Goal: Task Accomplishment & Management: Manage account settings

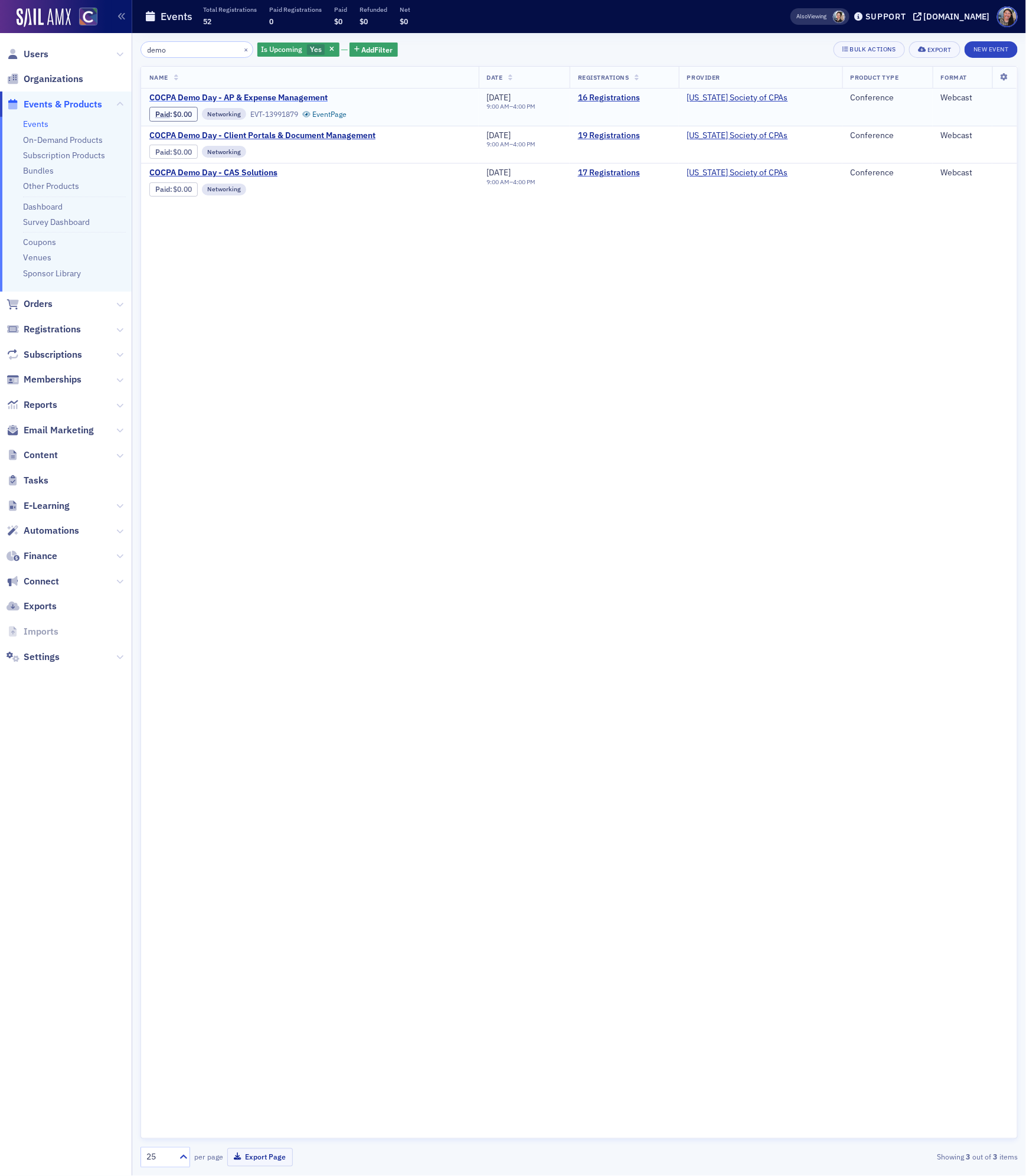
type input "demo"
click at [225, 99] on span "COCPA Demo Day - AP & Expense Management" at bounding box center [248, 98] width 199 height 11
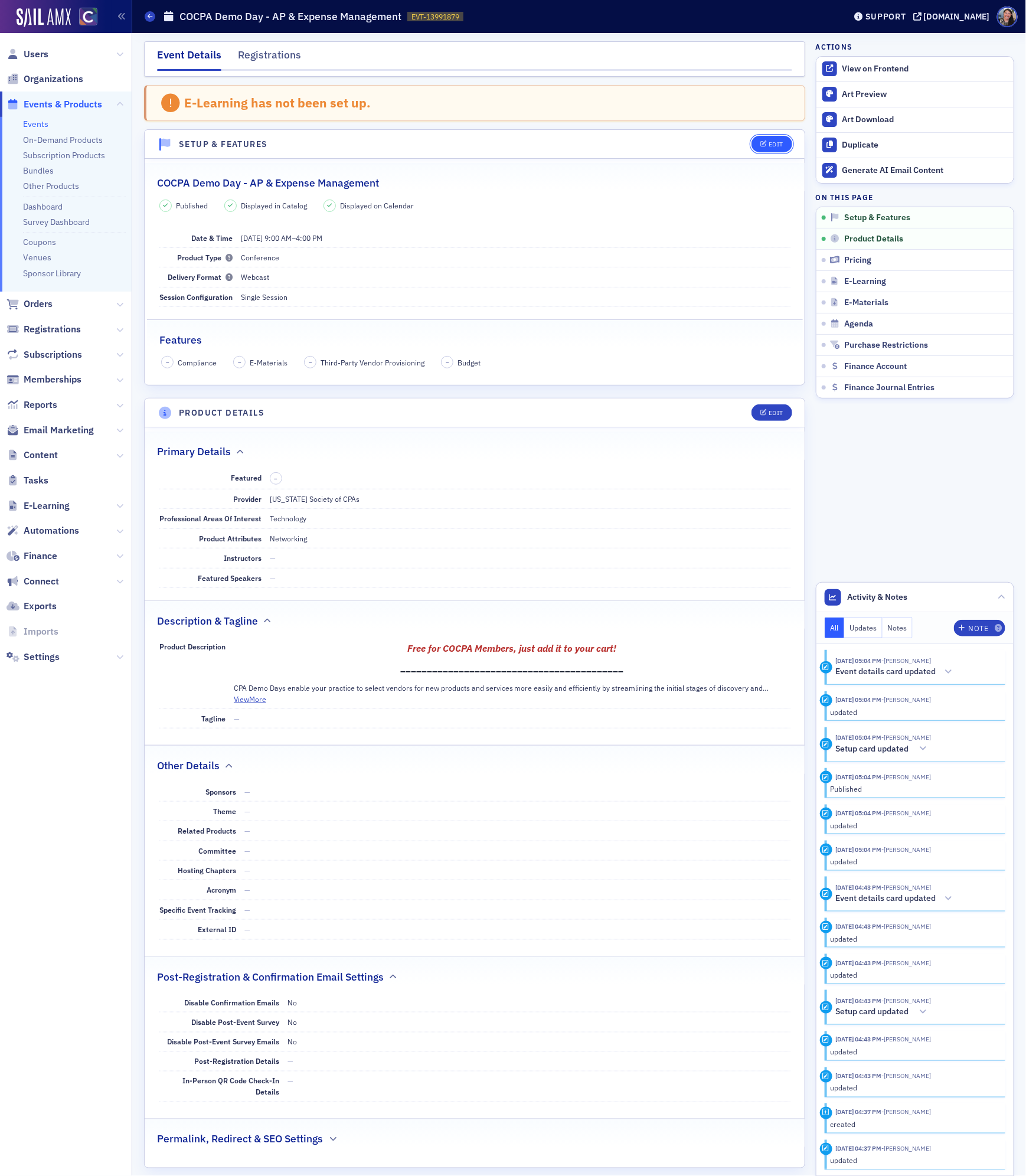
click at [780, 144] on div "Edit" at bounding box center [776, 144] width 15 height 6
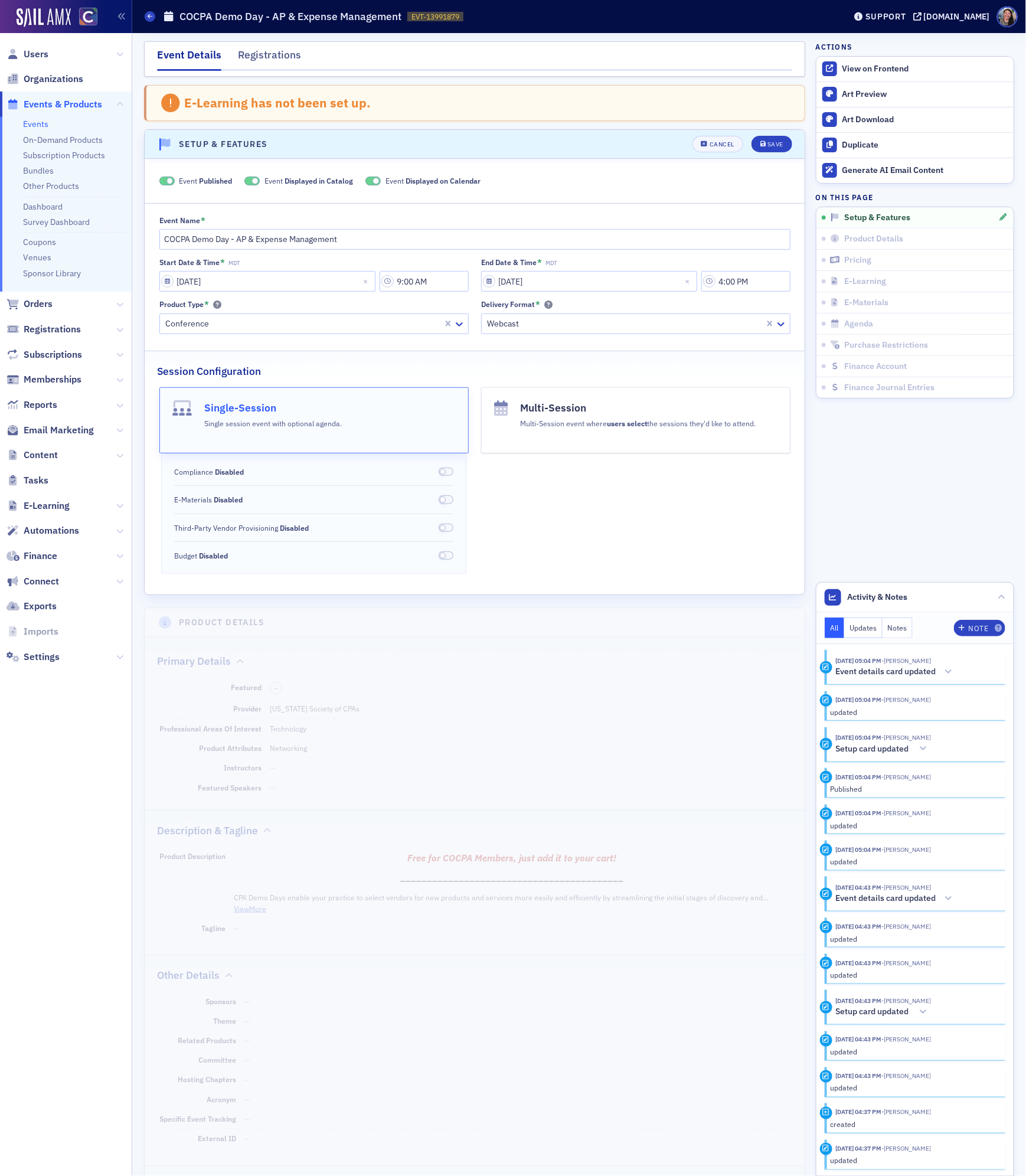
scroll to position [62, 0]
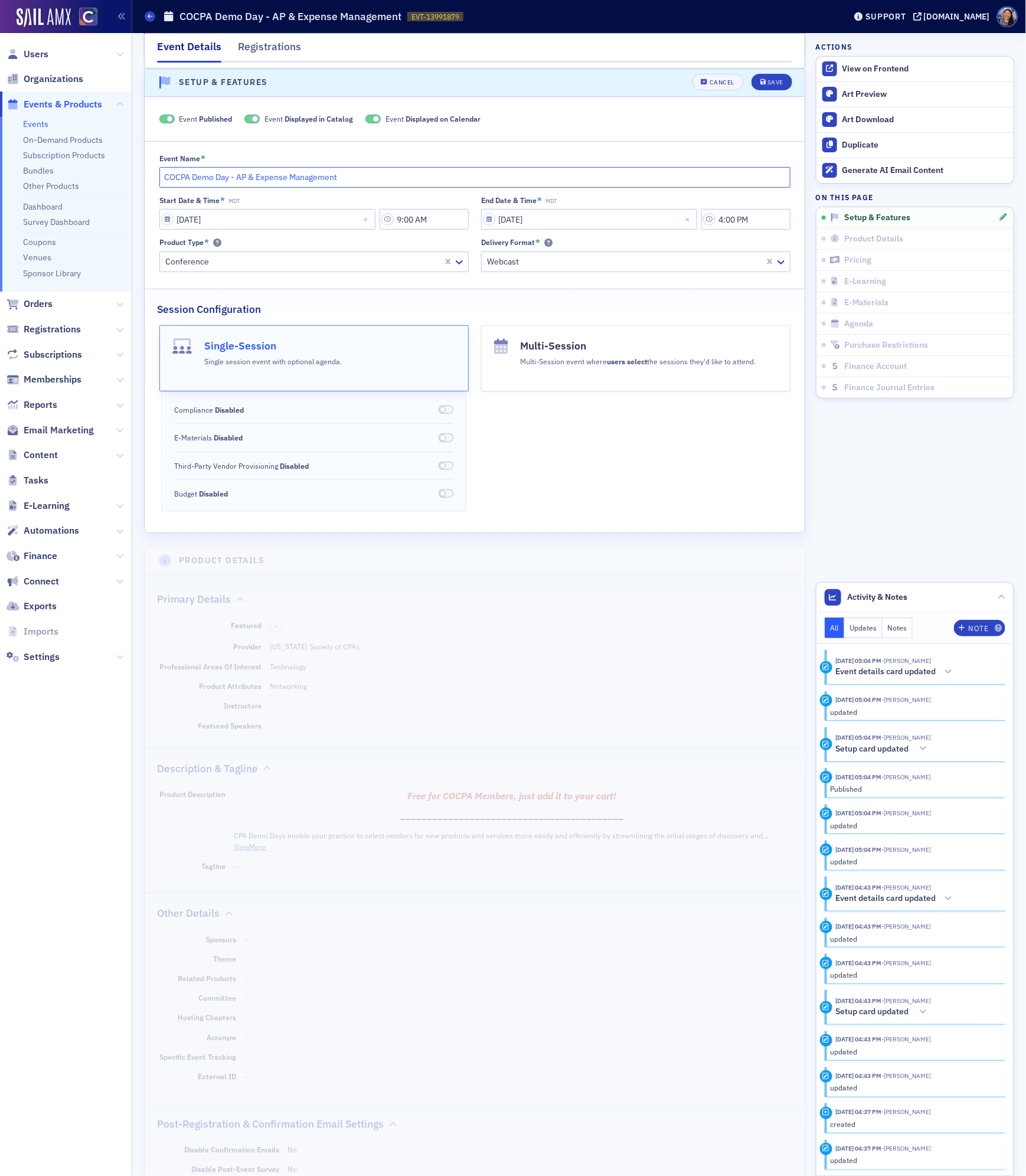
drag, startPoint x: 236, startPoint y: 178, endPoint x: 515, endPoint y: 212, distance: 281.1
click at [515, 212] on div "Event Name * COCPA Demo Day - AP & Expense Management Start Date & Time * MDT 1…" at bounding box center [474, 212] width 660 height 118
paste input "Foundational Accounting Tools"
type input "COCPA Demo Day -Foundational Accounting Tools"
click at [780, 86] on div "Save" at bounding box center [775, 83] width 16 height 6
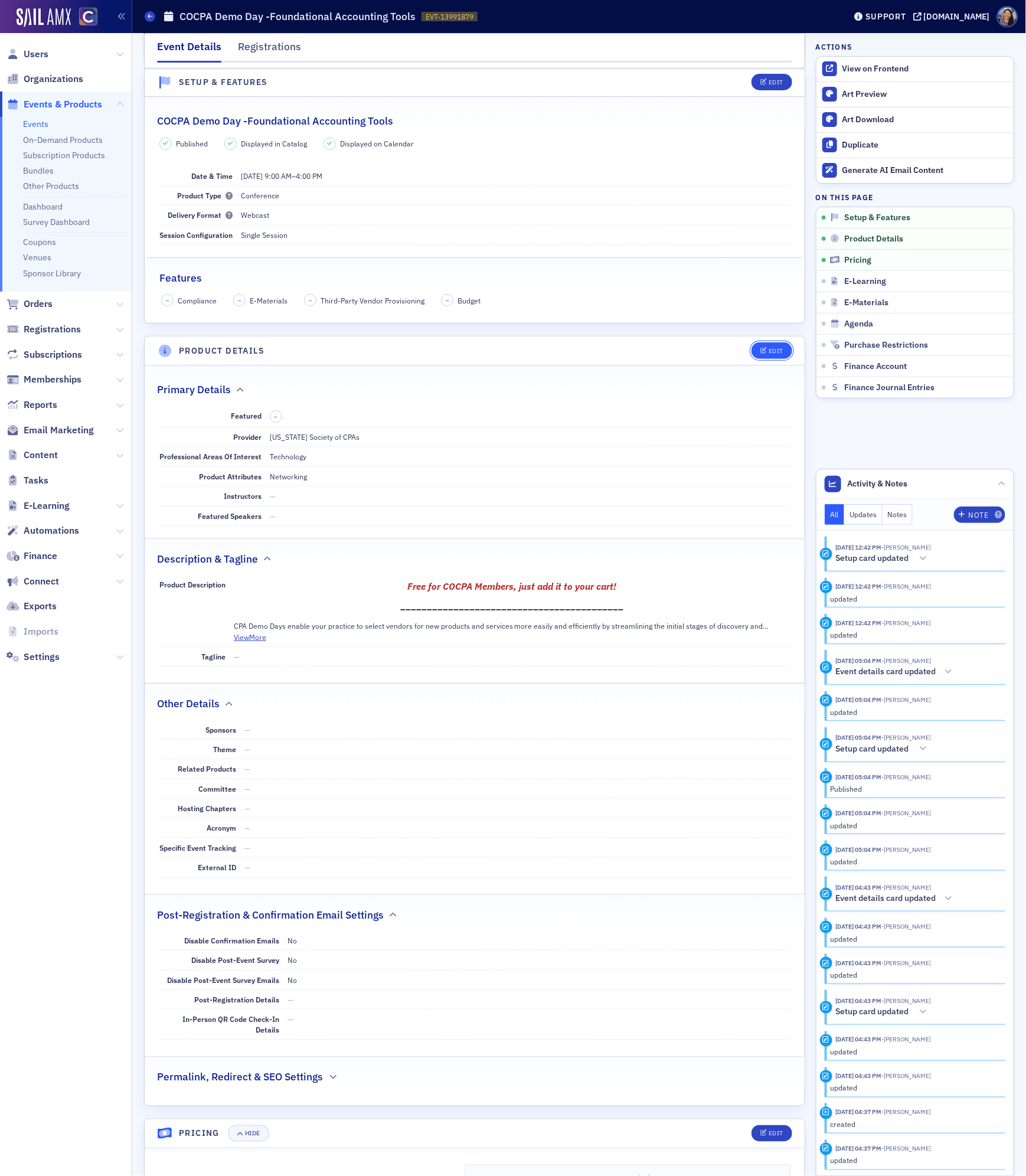
click at [773, 352] on div "Edit" at bounding box center [776, 351] width 15 height 6
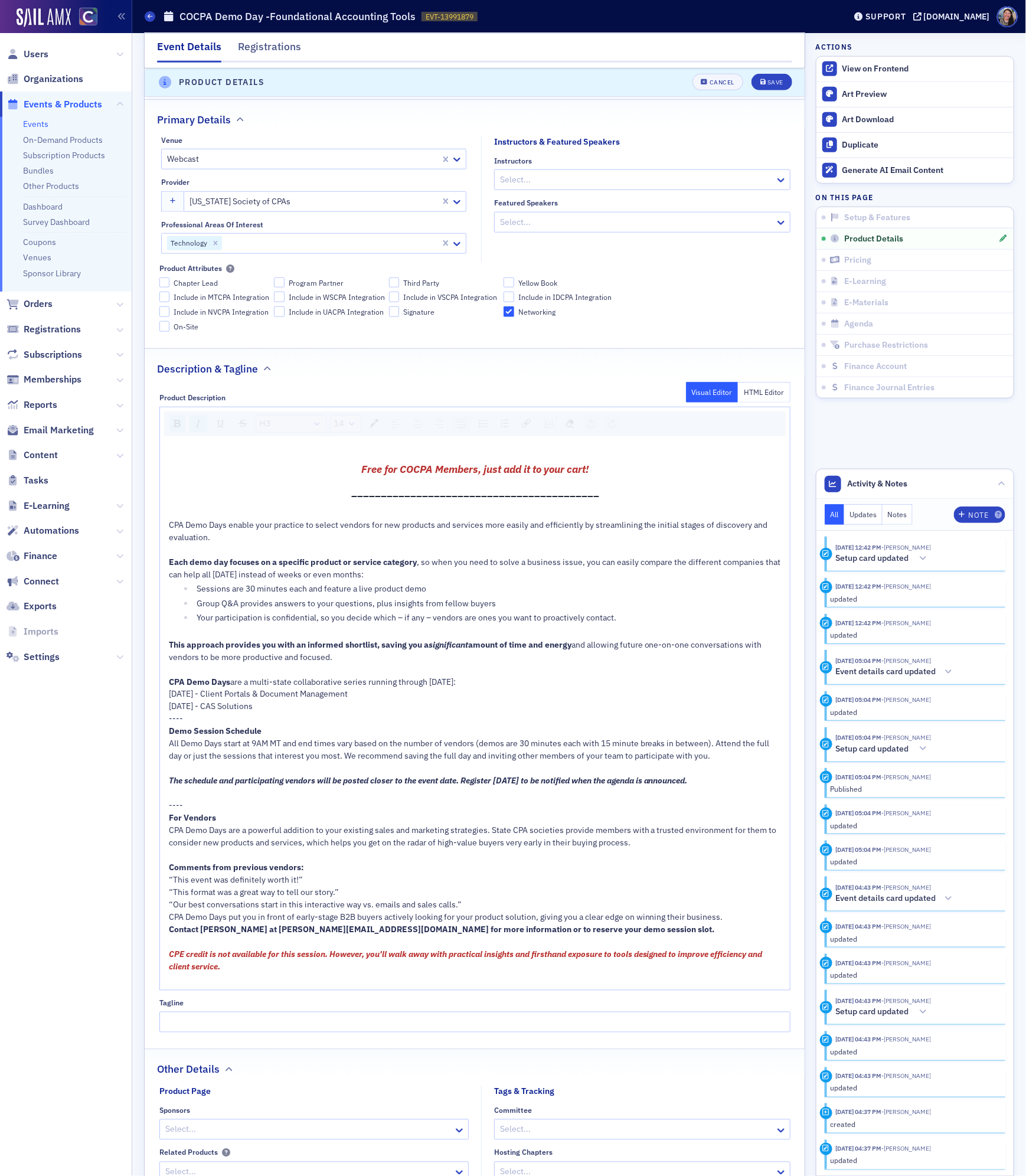
scroll to position [377, 0]
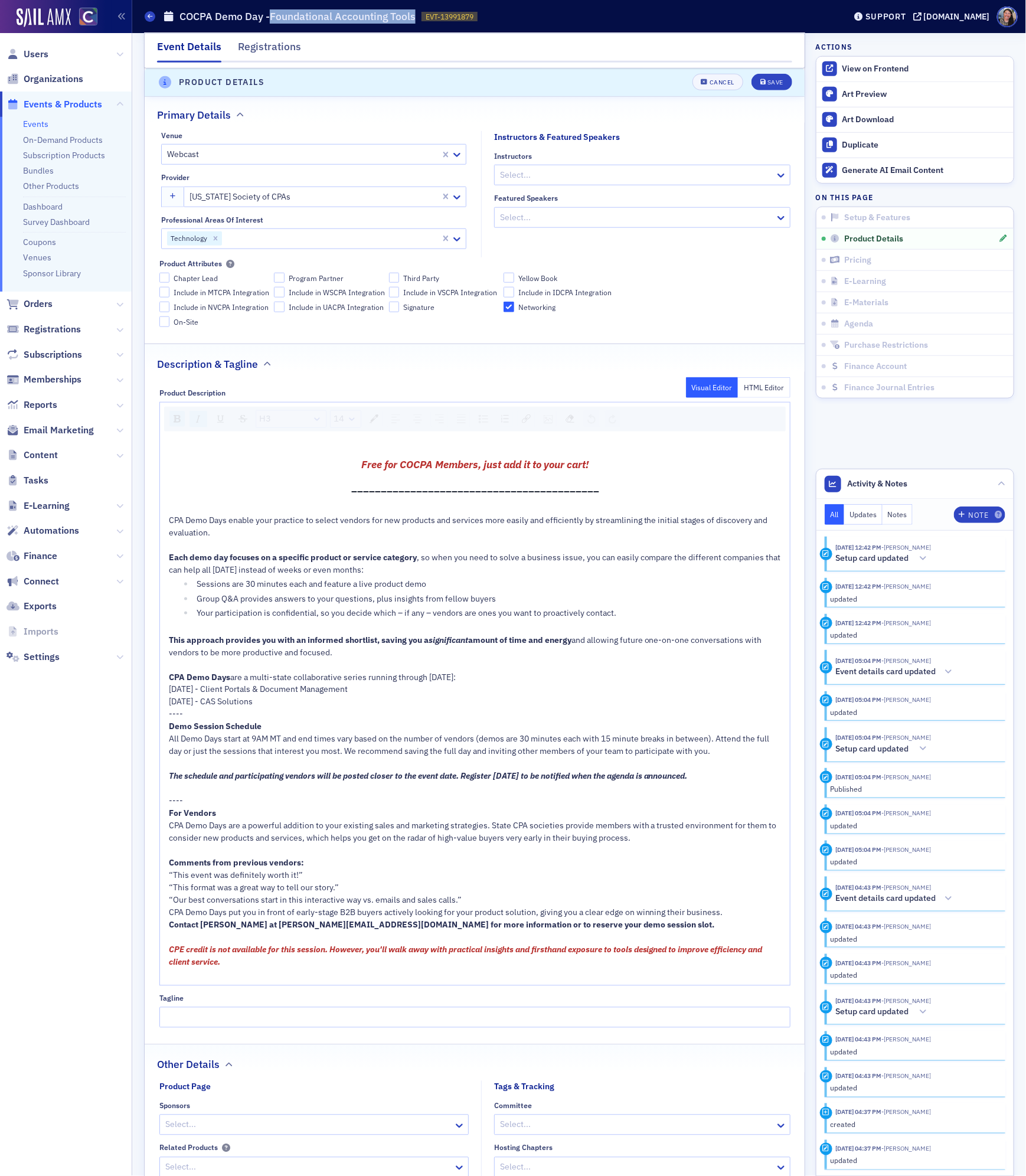
drag, startPoint x: 270, startPoint y: 16, endPoint x: 413, endPoint y: 18, distance: 143.0
click at [413, 18] on h1 "COCPA Demo Day -Foundational Accounting Tools" at bounding box center [297, 16] width 236 height 14
copy h1 "Foundational Accounting Tools"
click at [252, 572] on span ", so when you need to solve a business issue, you can easily compare the differ…" at bounding box center [476, 563] width 614 height 23
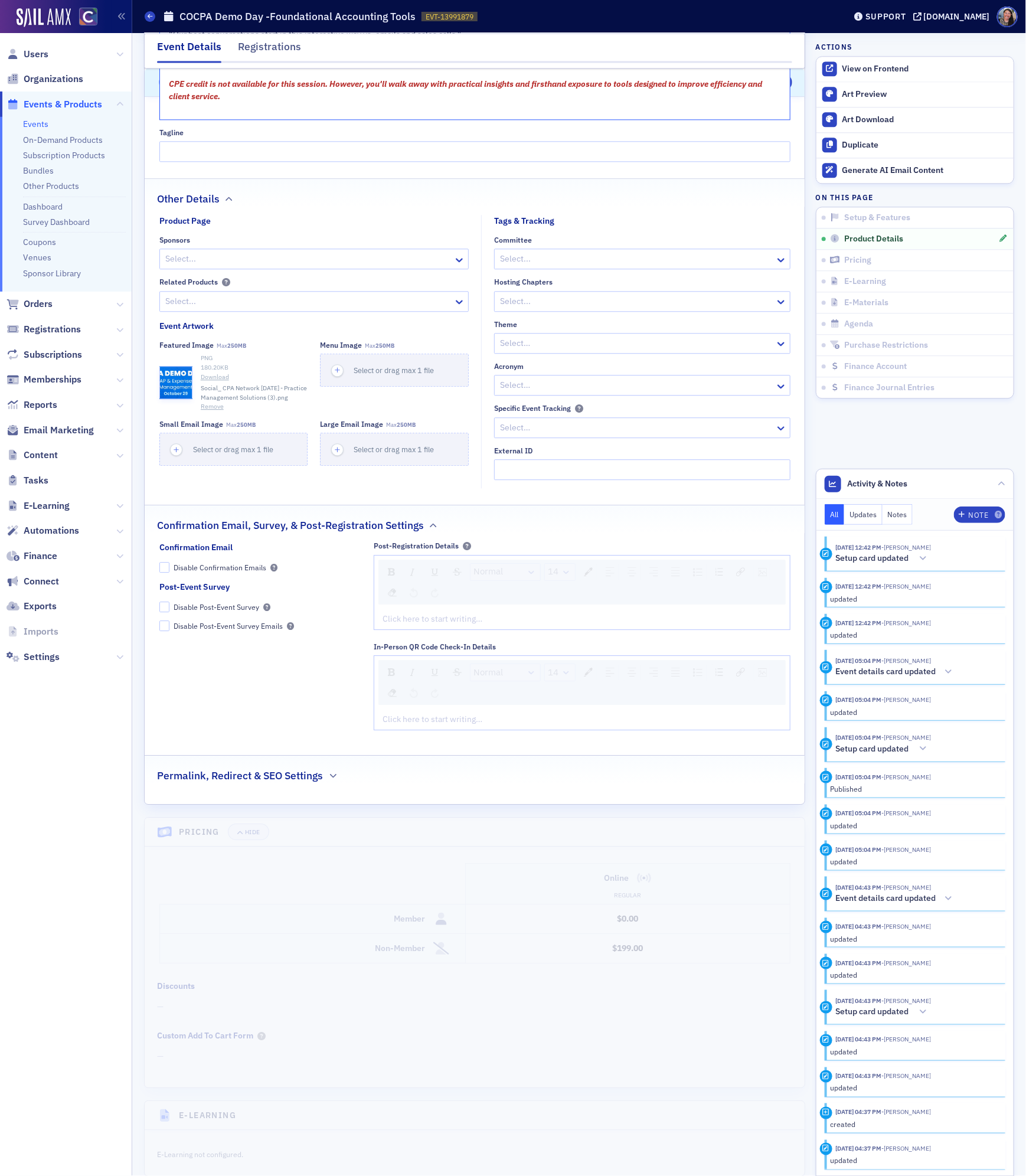
scroll to position [1334, 0]
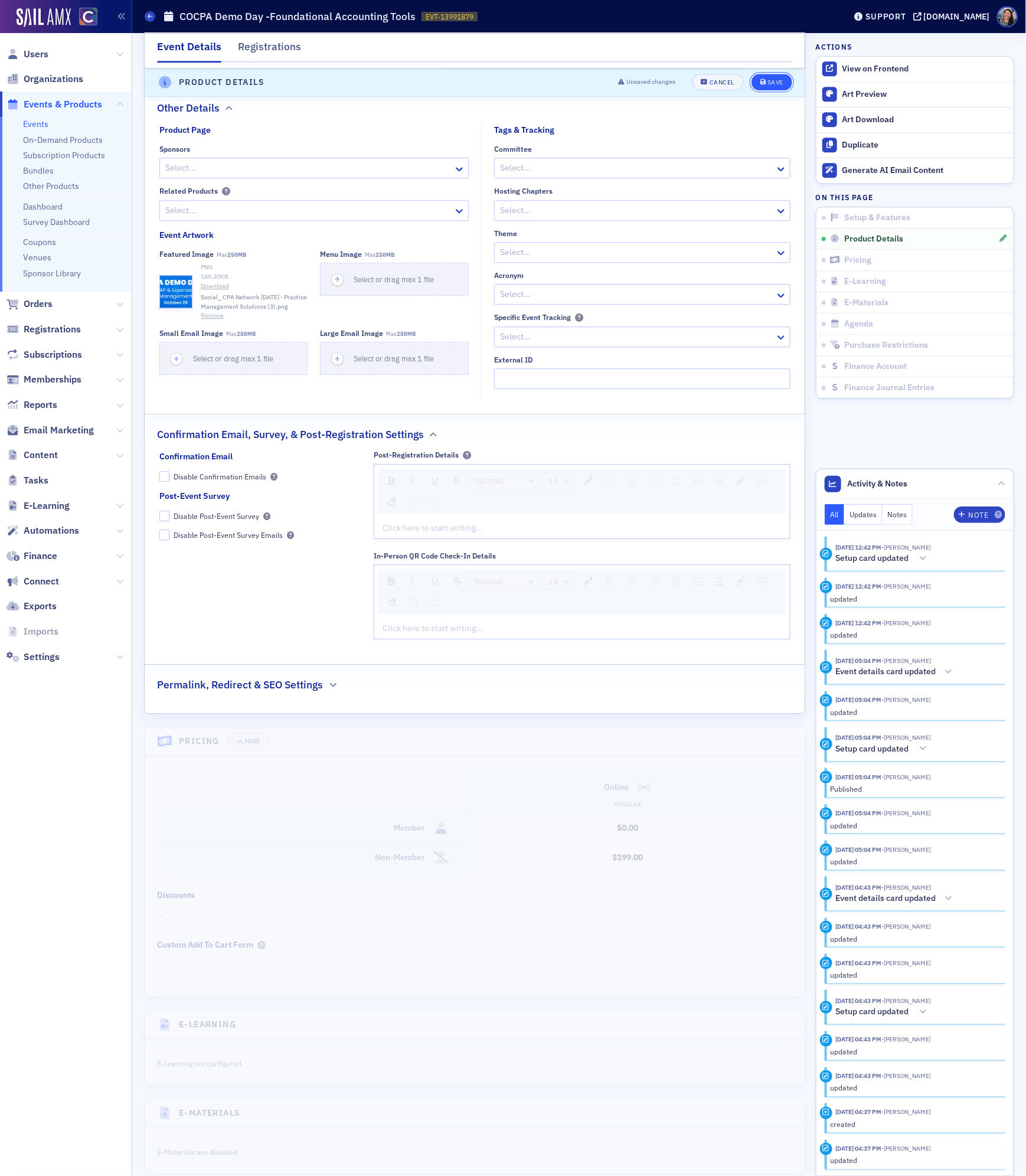
click at [783, 86] on button "Save" at bounding box center [772, 82] width 41 height 16
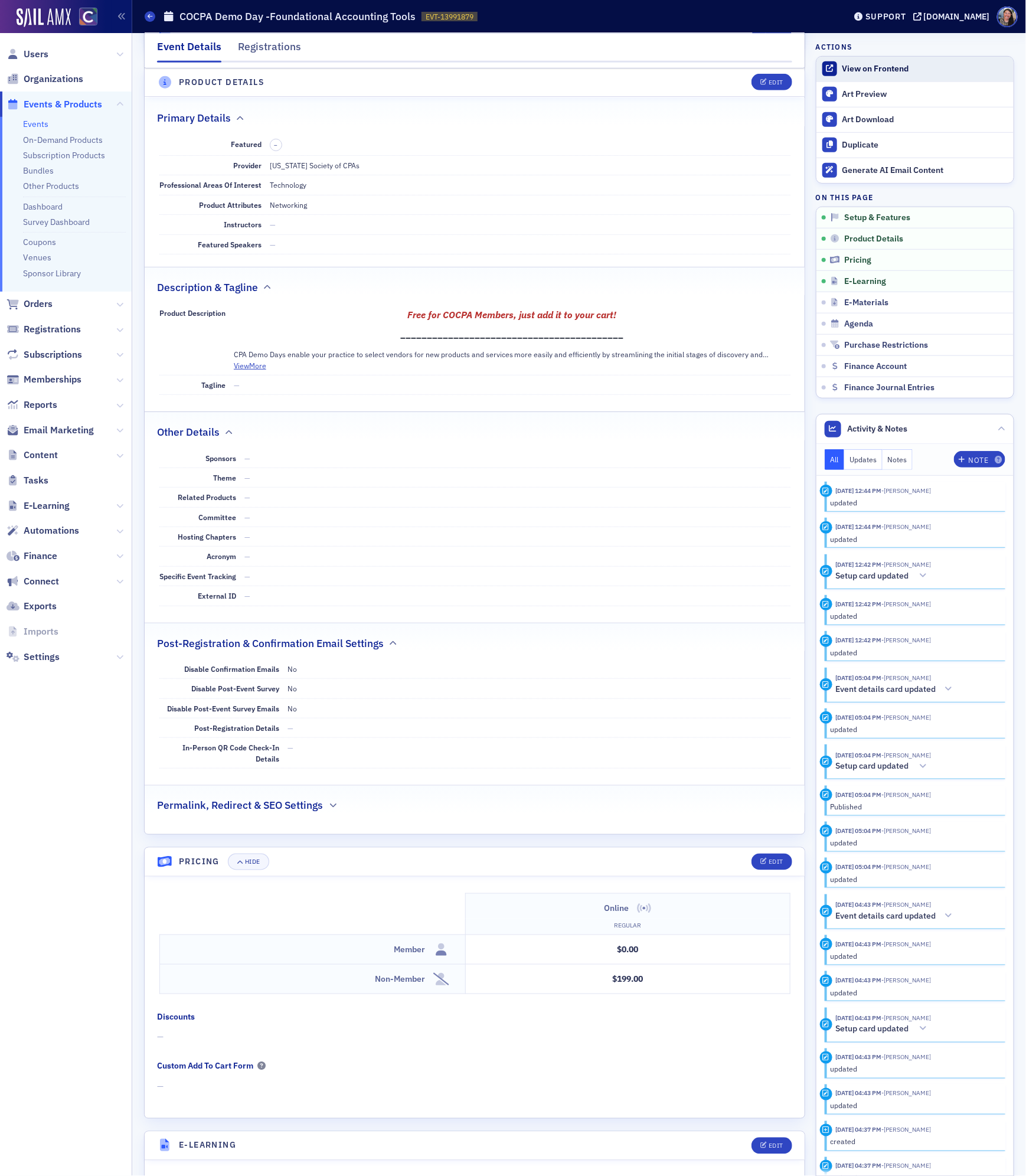
scroll to position [333, 0]
click at [896, 64] on div "View on Frontend" at bounding box center [925, 70] width 165 height 11
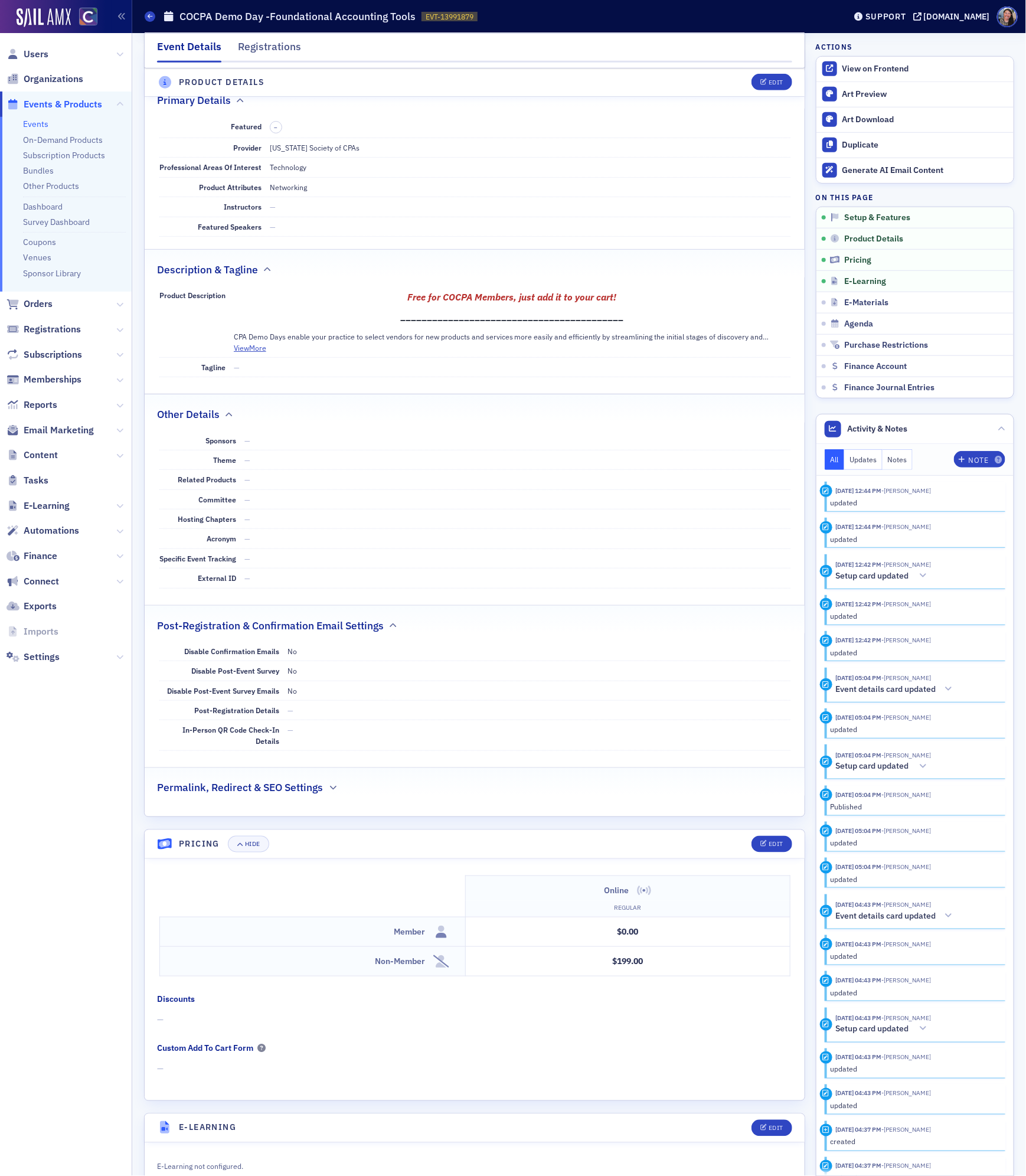
scroll to position [282, 0]
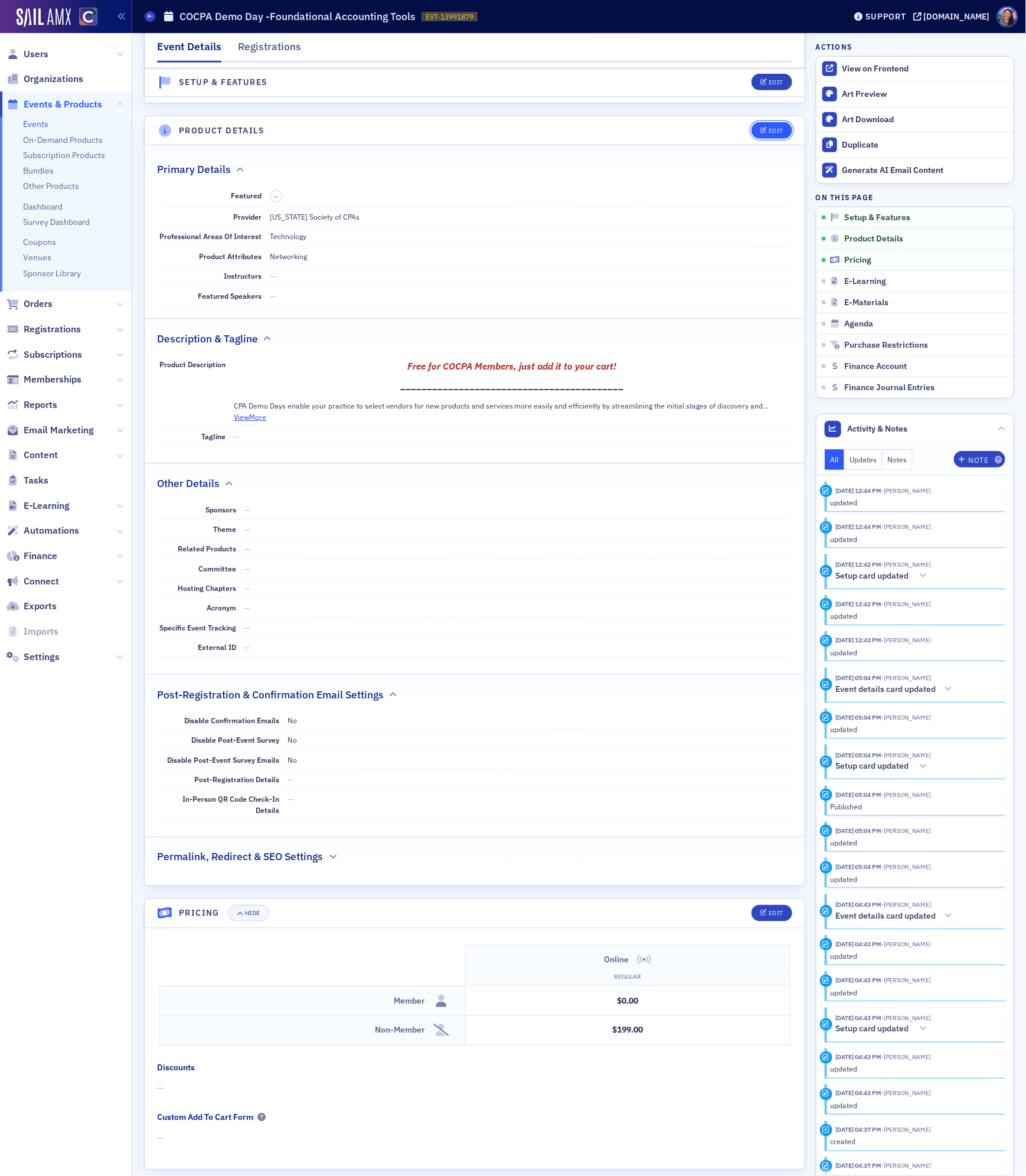
click at [773, 131] on div "Edit" at bounding box center [776, 131] width 15 height 6
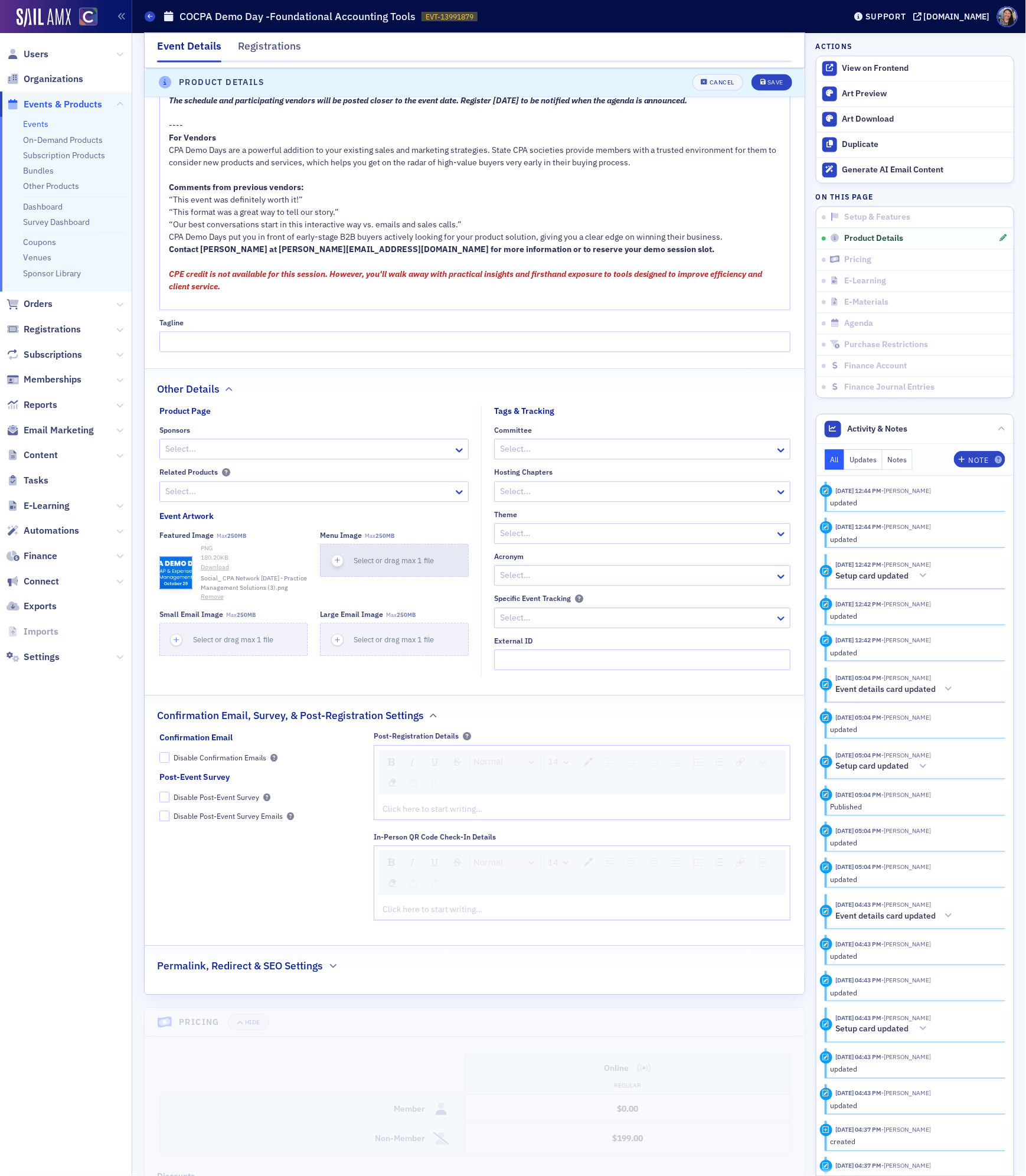
scroll to position [1061, 0]
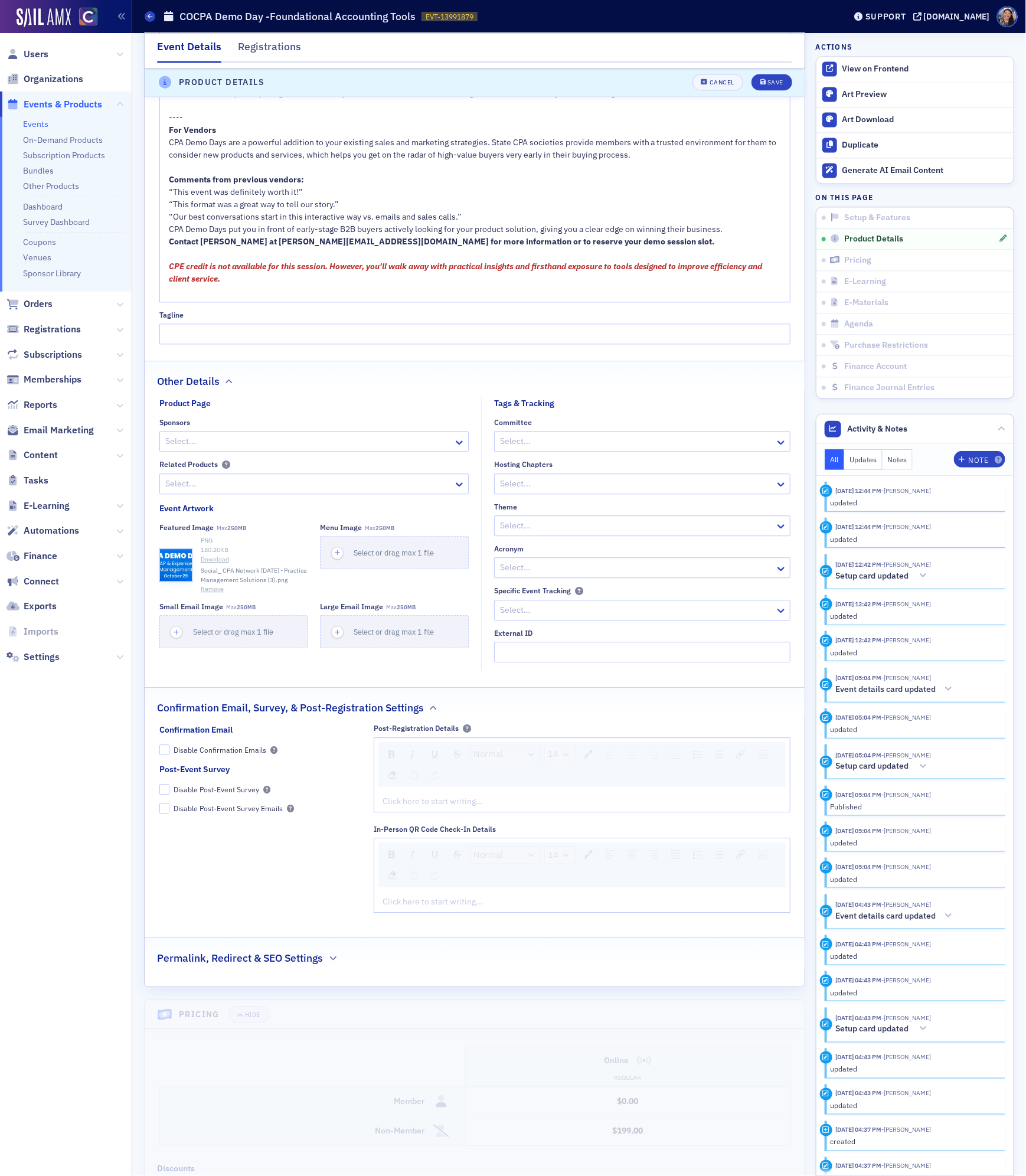
click at [217, 594] on button "Remove" at bounding box center [212, 590] width 23 height 9
click at [213, 572] on button "Remove" at bounding box center [212, 569] width 23 height 9
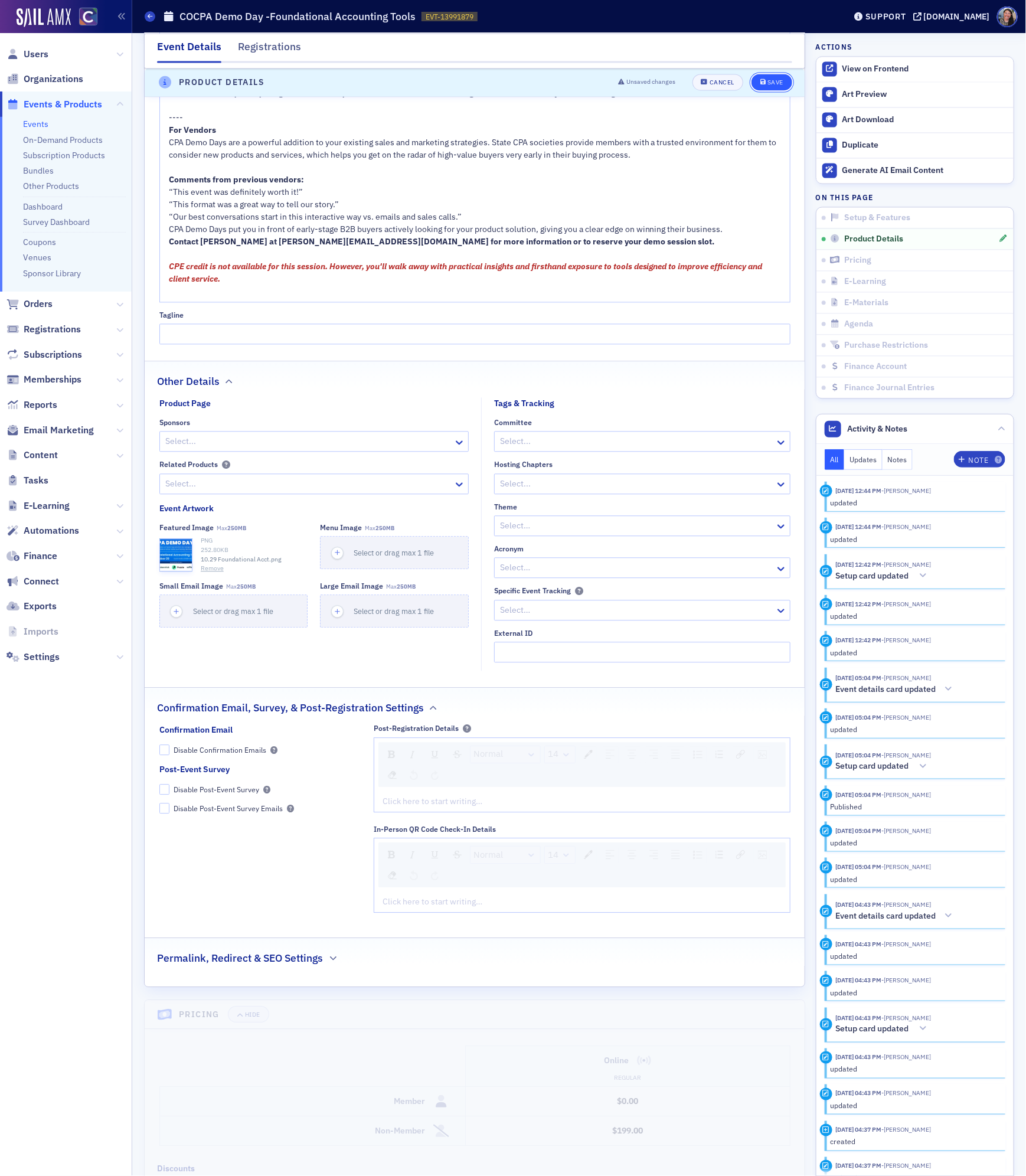
click at [771, 82] on div "Save" at bounding box center [775, 83] width 16 height 6
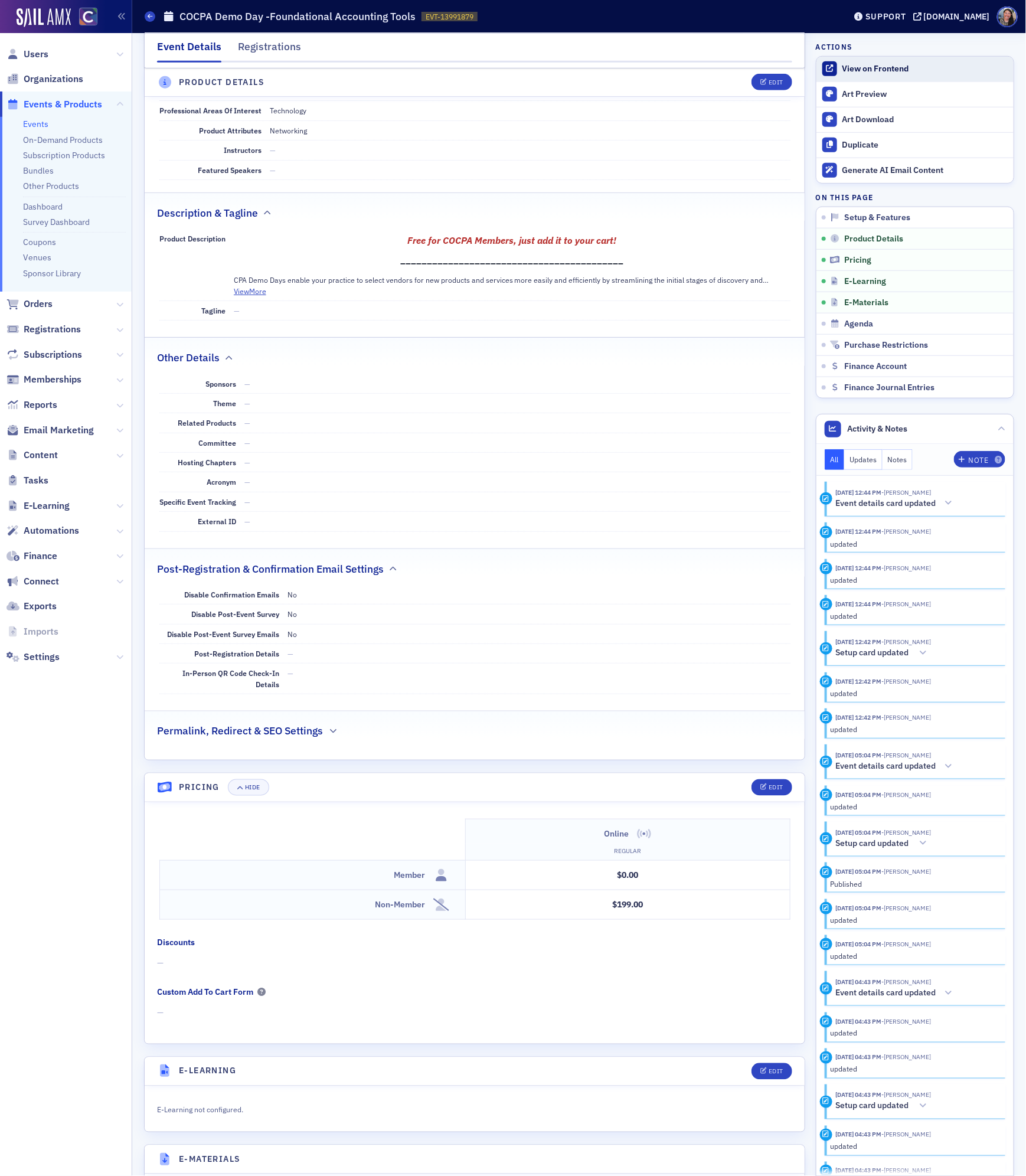
scroll to position [333, 0]
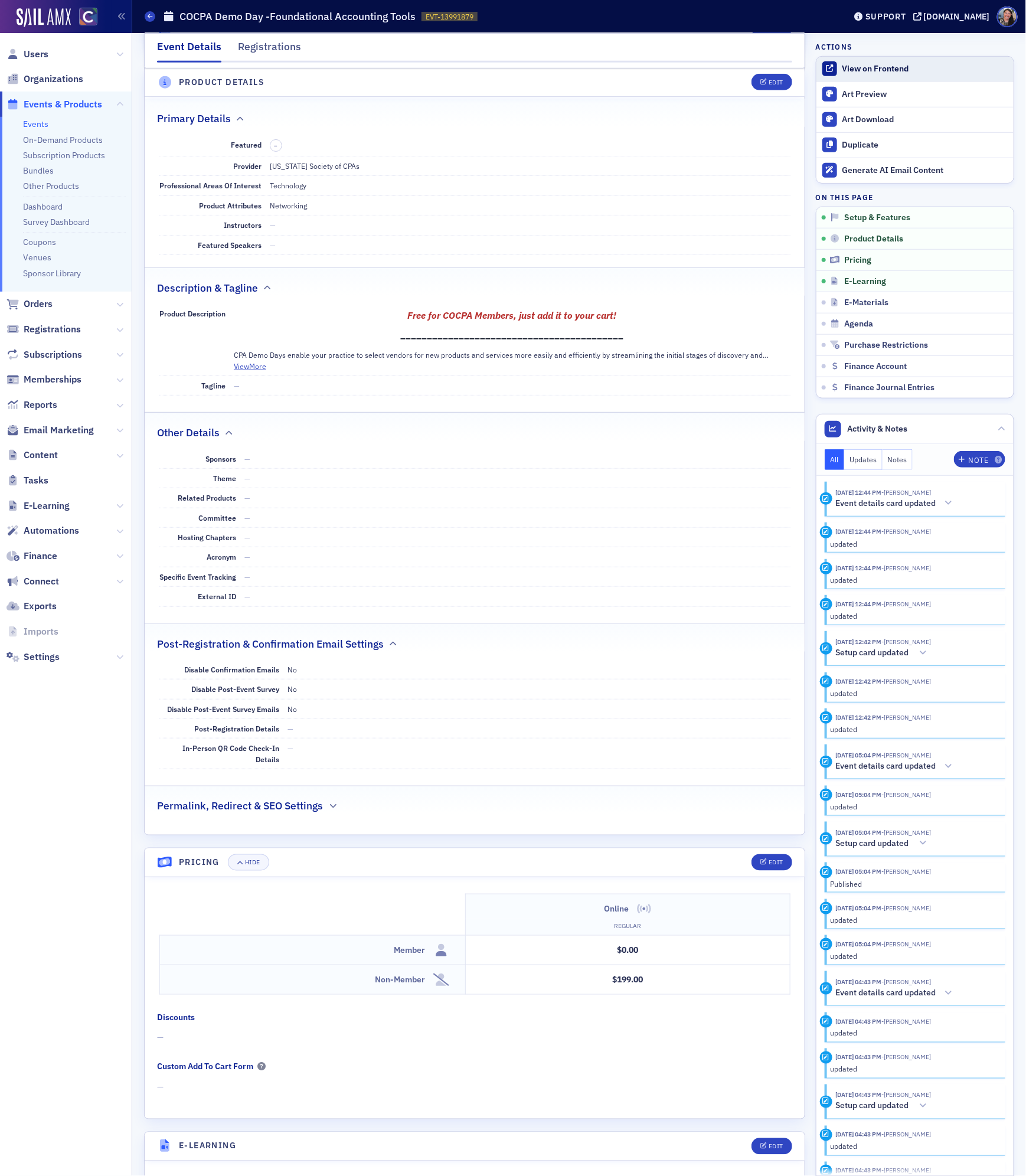
click at [882, 68] on div "View on Frontend" at bounding box center [925, 70] width 165 height 11
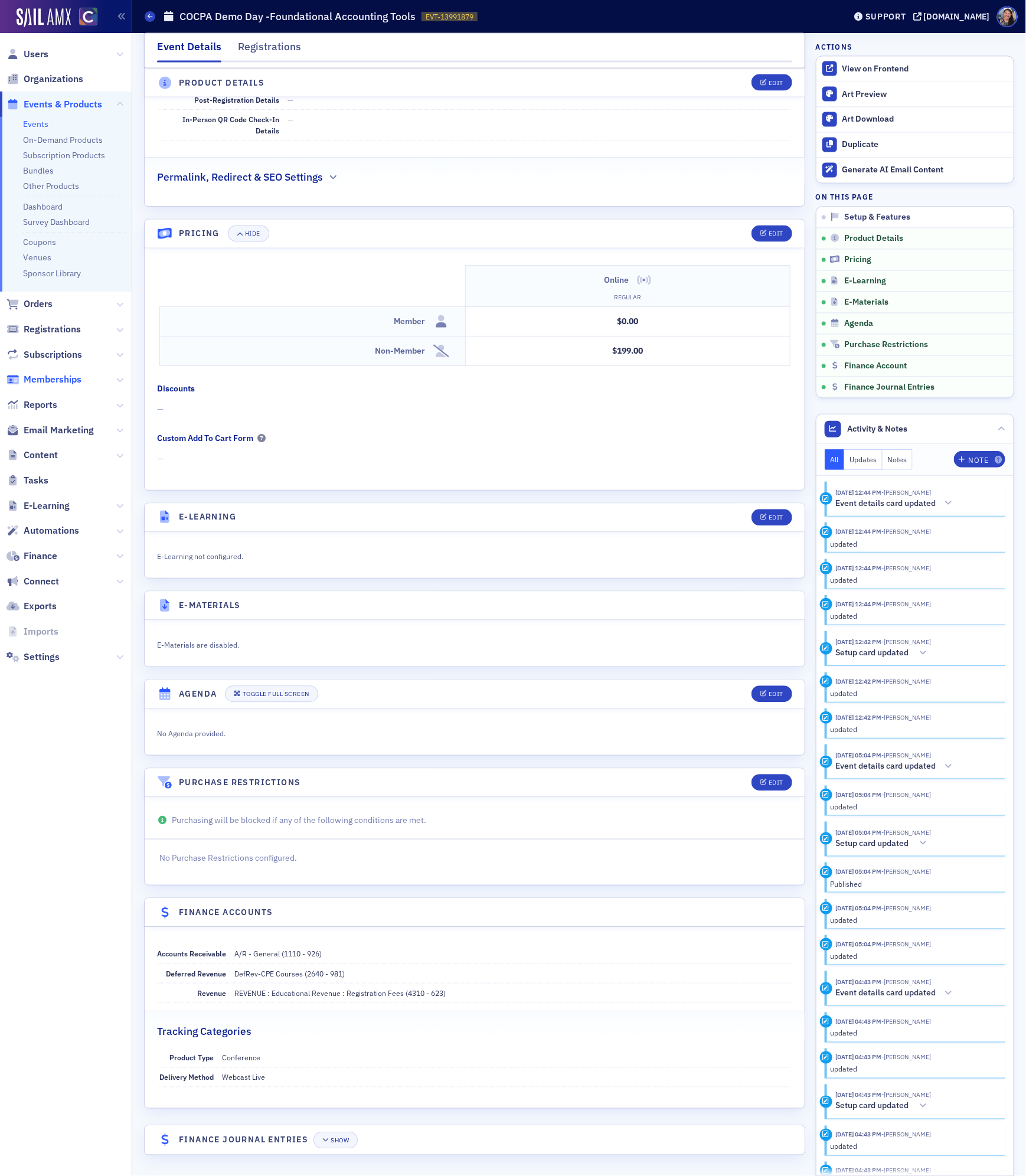
scroll to position [980, 0]
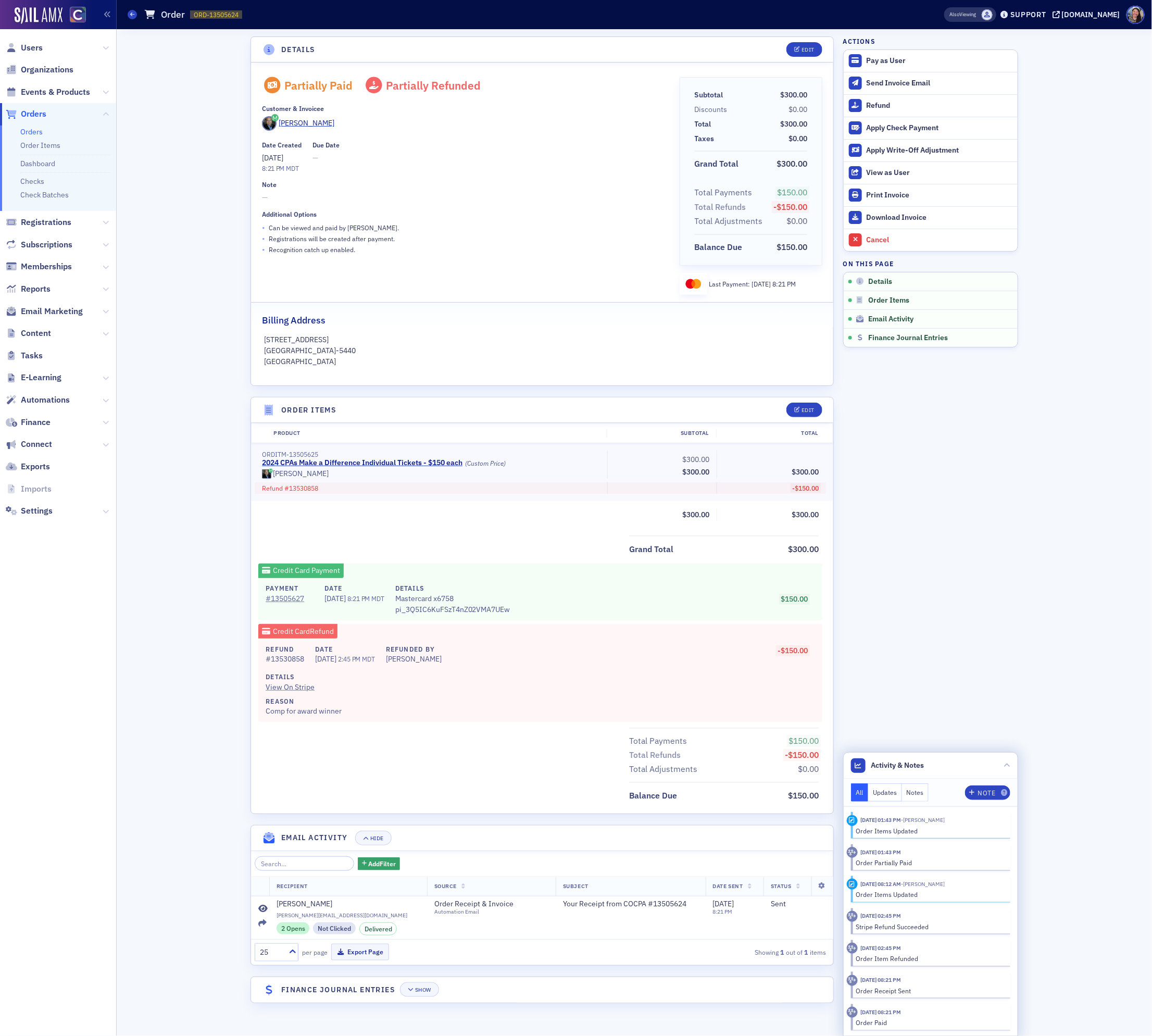
click at [908, 827] on div "Order Items Updated" at bounding box center [930, 831] width 147 height 10
click at [946, 862] on div "Order Partially Paid" at bounding box center [930, 863] width 147 height 10
click at [532, 761] on div "Total Payments $150.00 Total Refunds -$150.00 Total Adjustments $0.00" at bounding box center [542, 752] width 582 height 49
click at [57, 88] on span "Events & Products" at bounding box center [56, 92] width 70 height 12
click at [291, 467] on link "2024 CPAs Make a Difference Individual Tickets - $150 each" at bounding box center [362, 463] width 200 height 10
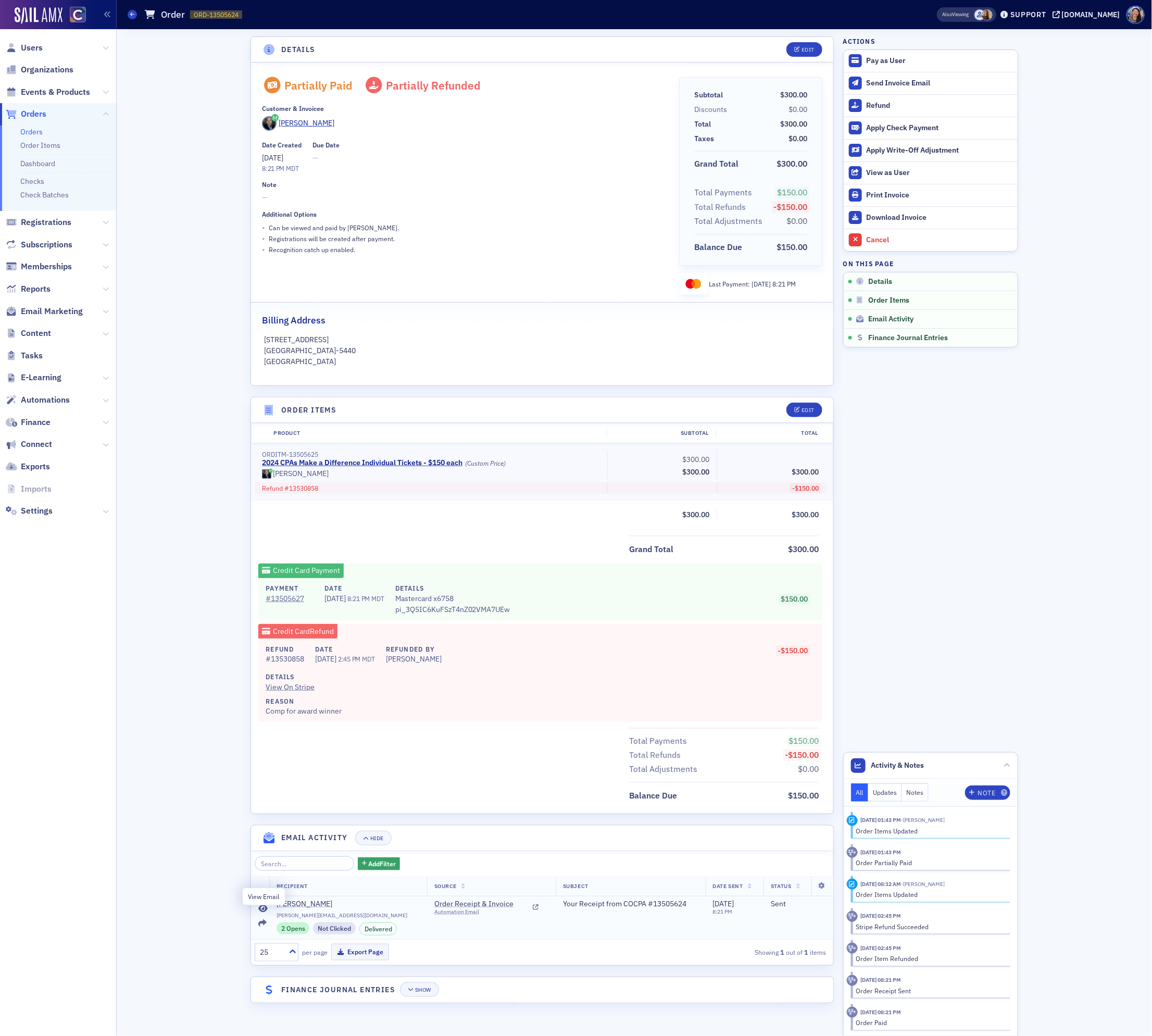
click at [263, 909] on icon at bounding box center [263, 909] width 10 height 8
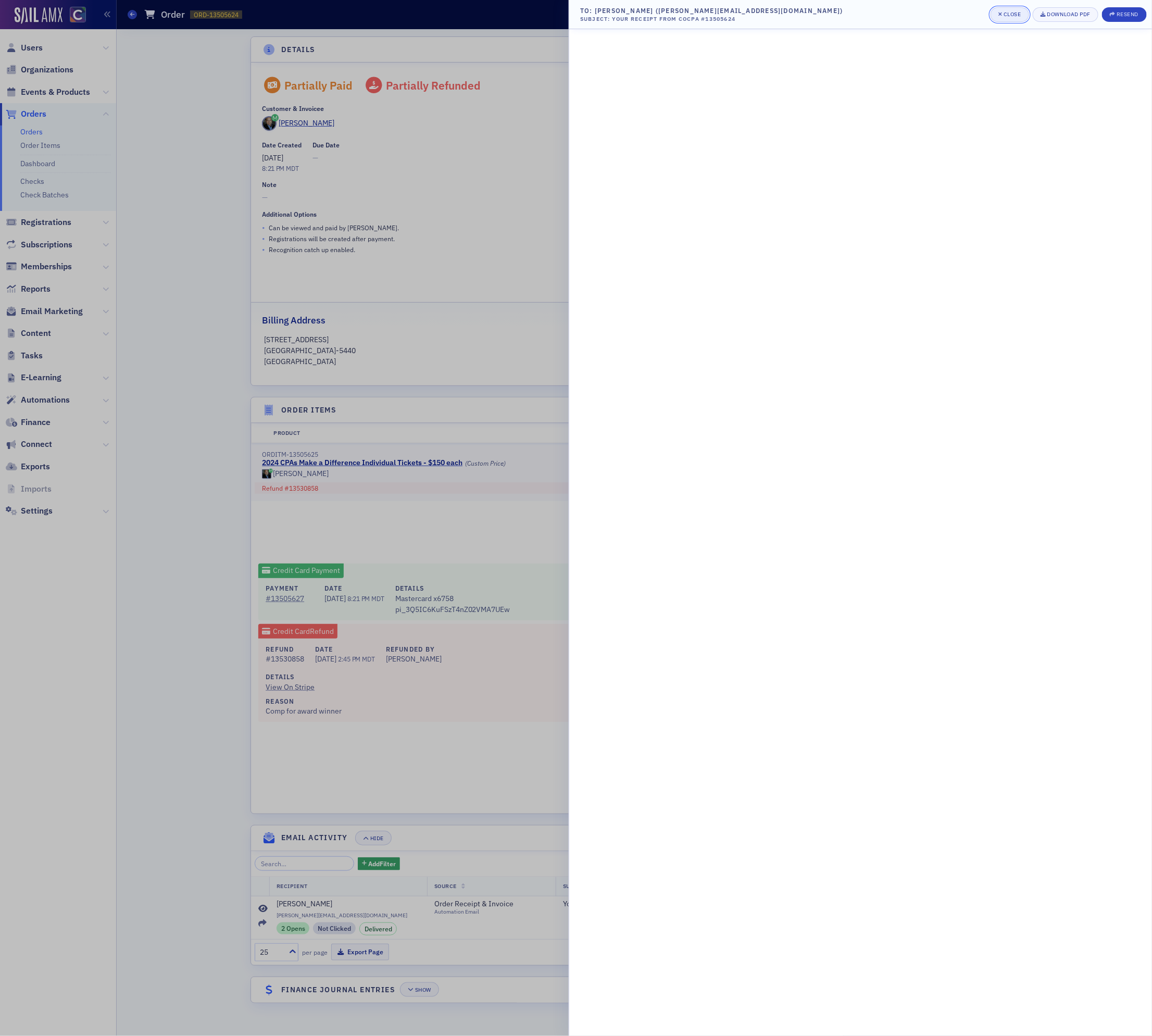
click at [1007, 14] on div "Close" at bounding box center [1013, 14] width 18 height 5
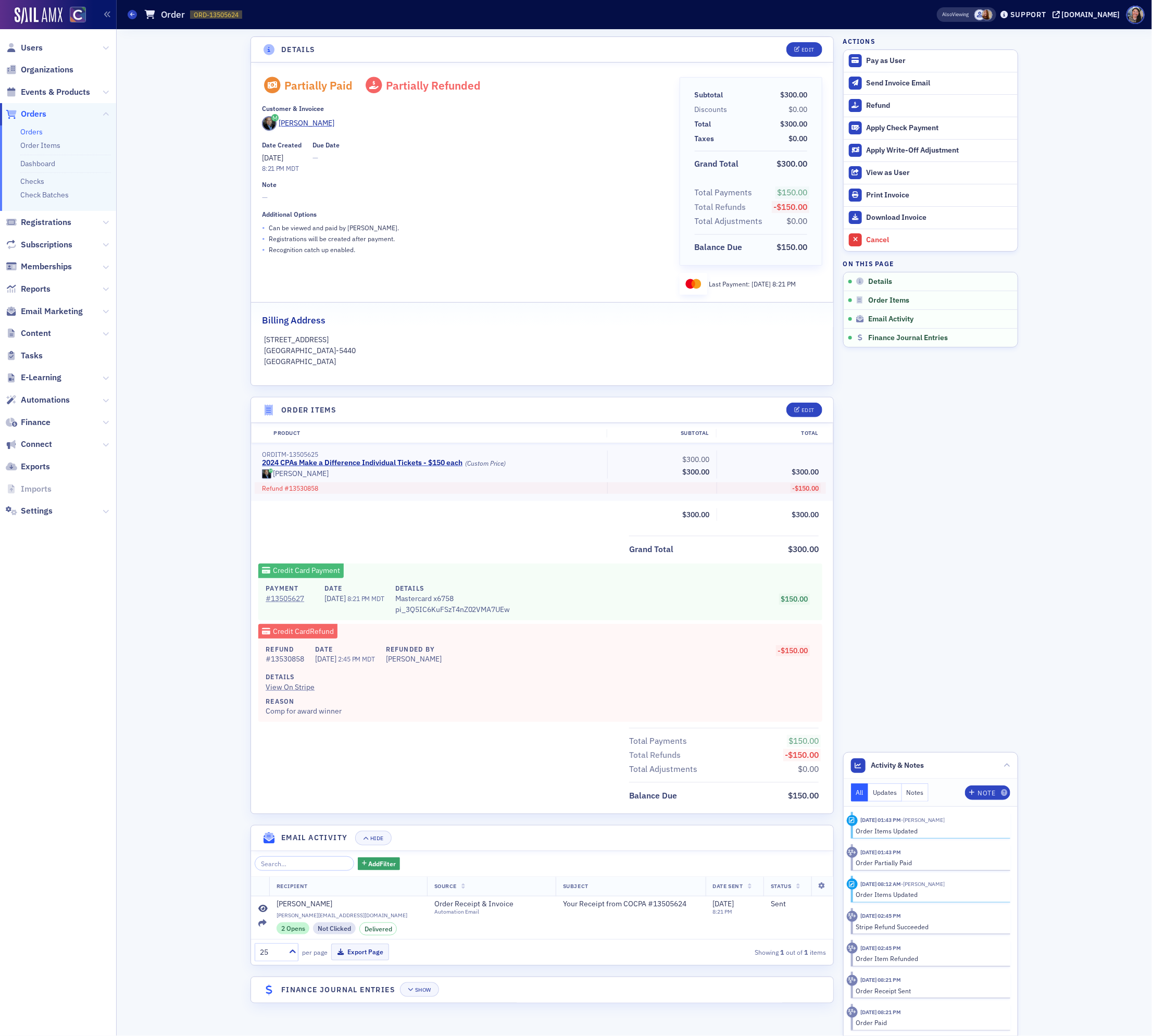
click at [177, 648] on div "Details Edit Partially Paid Partially Refunded Customer & Invoicee Jim Gilbert …" at bounding box center [635, 532] width 1021 height 1007
click at [486, 463] on div "(Custom Price)" at bounding box center [486, 463] width 41 height 7
click at [487, 463] on div "(Custom Price)" at bounding box center [486, 463] width 41 height 7
drag, startPoint x: 508, startPoint y: 465, endPoint x: 489, endPoint y: 461, distance: 19.4
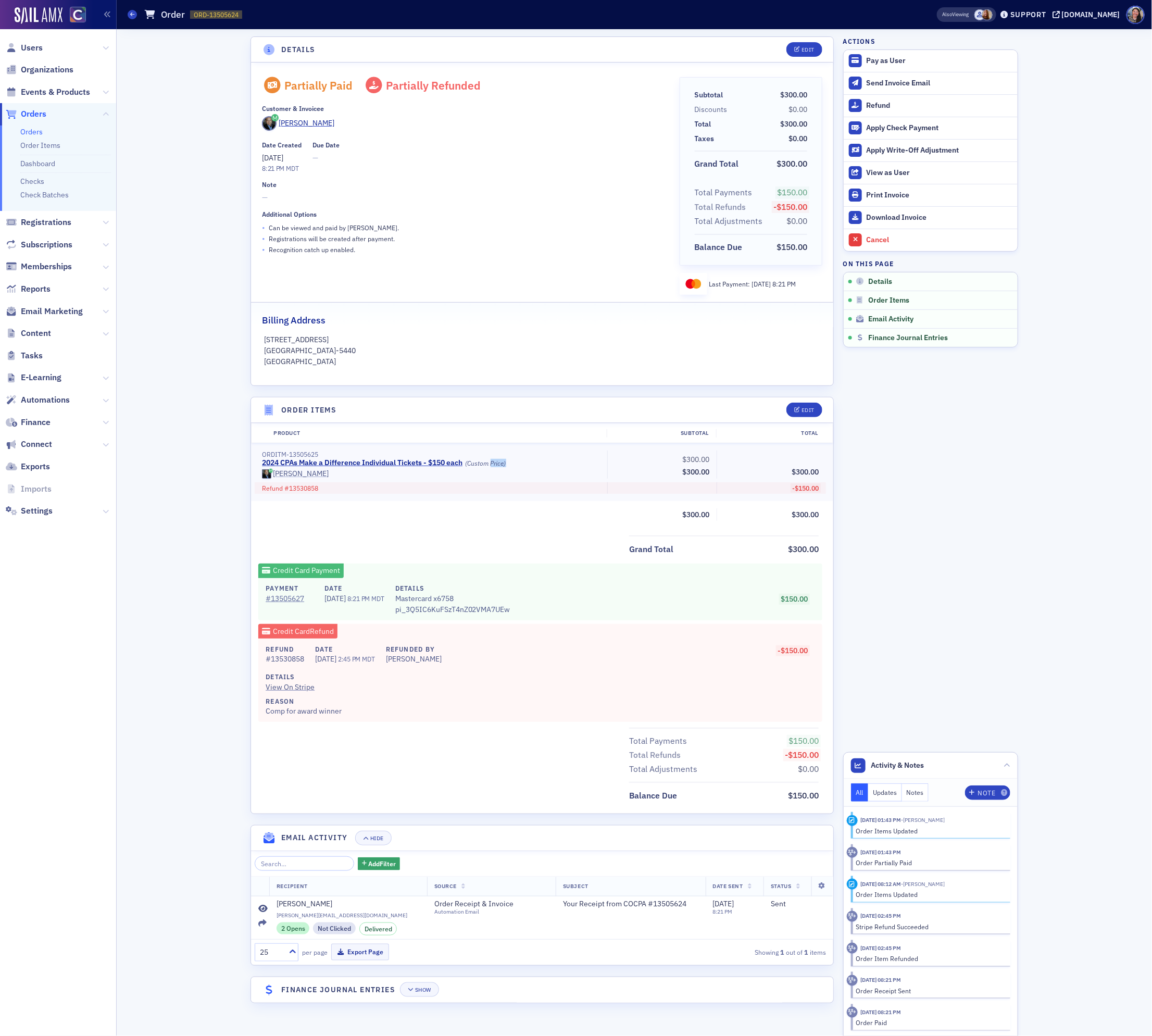
click at [489, 461] on div "(Custom Price)" at bounding box center [486, 463] width 41 height 7
click at [798, 596] on span "$150.00" at bounding box center [794, 599] width 27 height 10
click at [446, 511] on div "Subtotal $300.00 Total $300.00" at bounding box center [542, 515] width 582 height 13
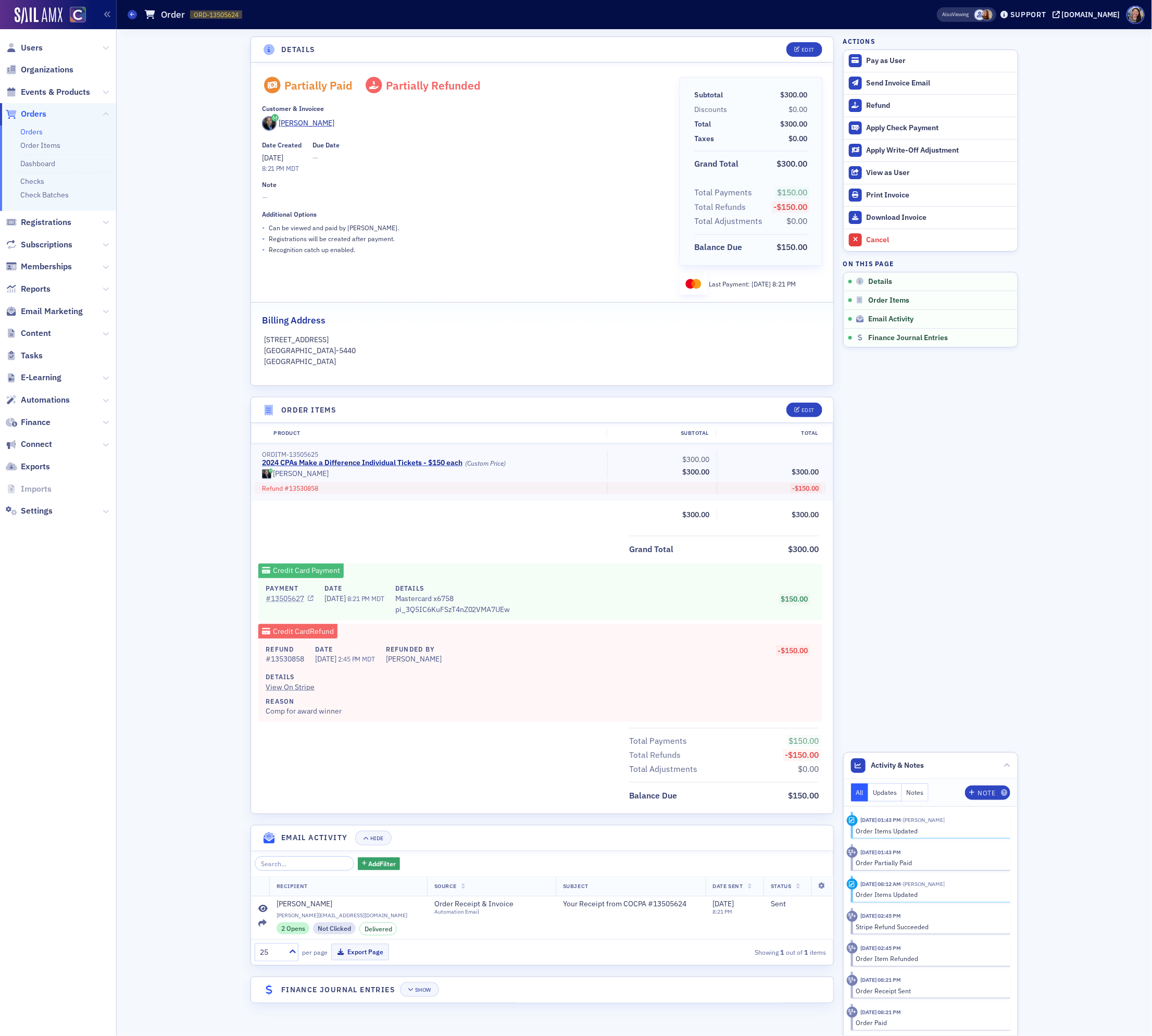
click at [284, 598] on link "# 13505627" at bounding box center [290, 598] width 48 height 11
click at [149, 652] on div "Details Edit Partially Paid Partially Refunded Customer & Invoicee Jim Gilbert …" at bounding box center [635, 532] width 1021 height 1007
click at [798, 755] on span "-$150.00" at bounding box center [802, 755] width 34 height 10
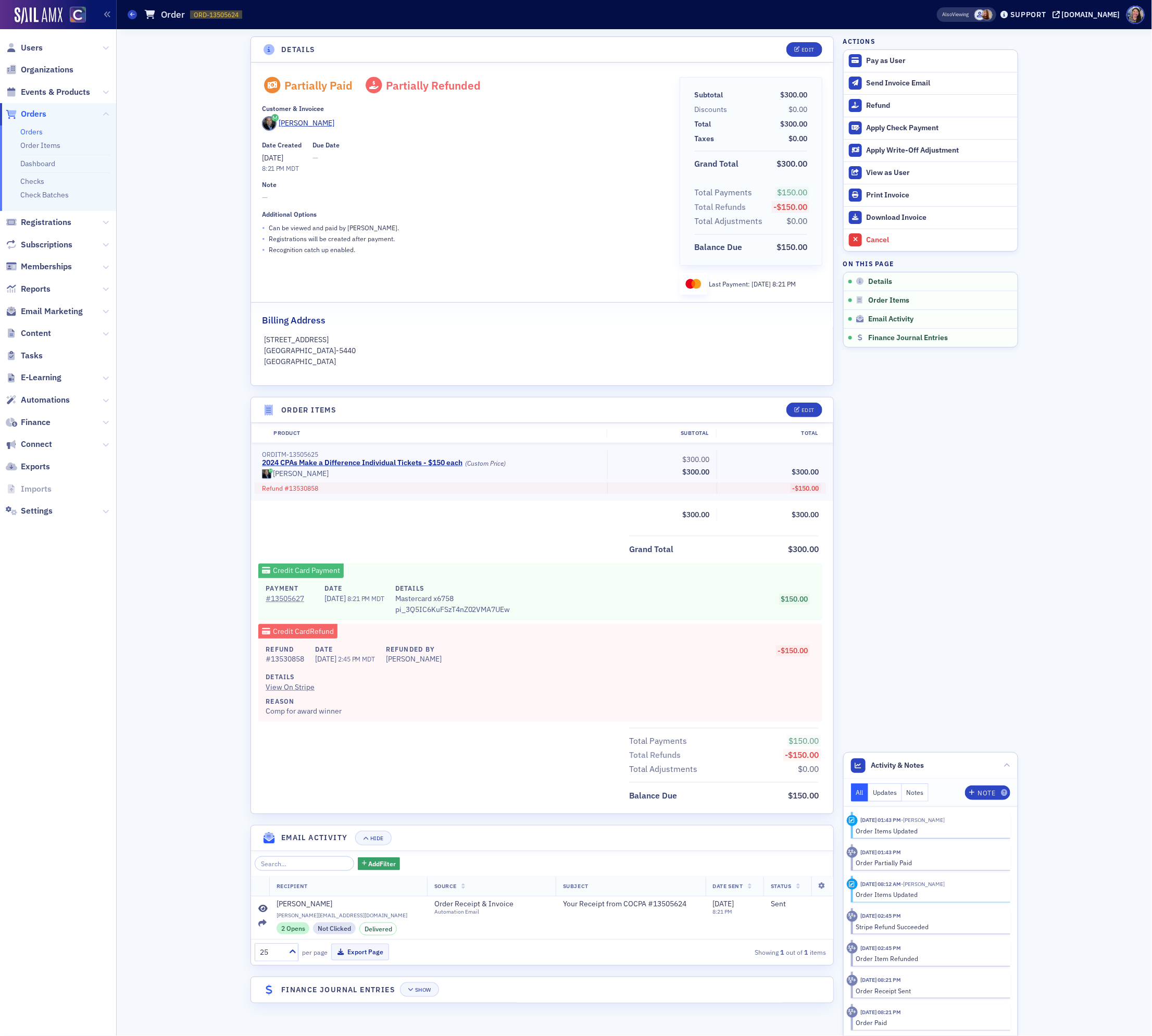
click at [451, 761] on div "Total Payments $150.00 Total Refunds -$150.00 Total Adjustments $0.00" at bounding box center [542, 752] width 582 height 49
click at [887, 829] on div "Order Items Updated" at bounding box center [930, 831] width 147 height 10
click at [887, 862] on div "Order Partially Paid" at bounding box center [930, 863] width 147 height 10
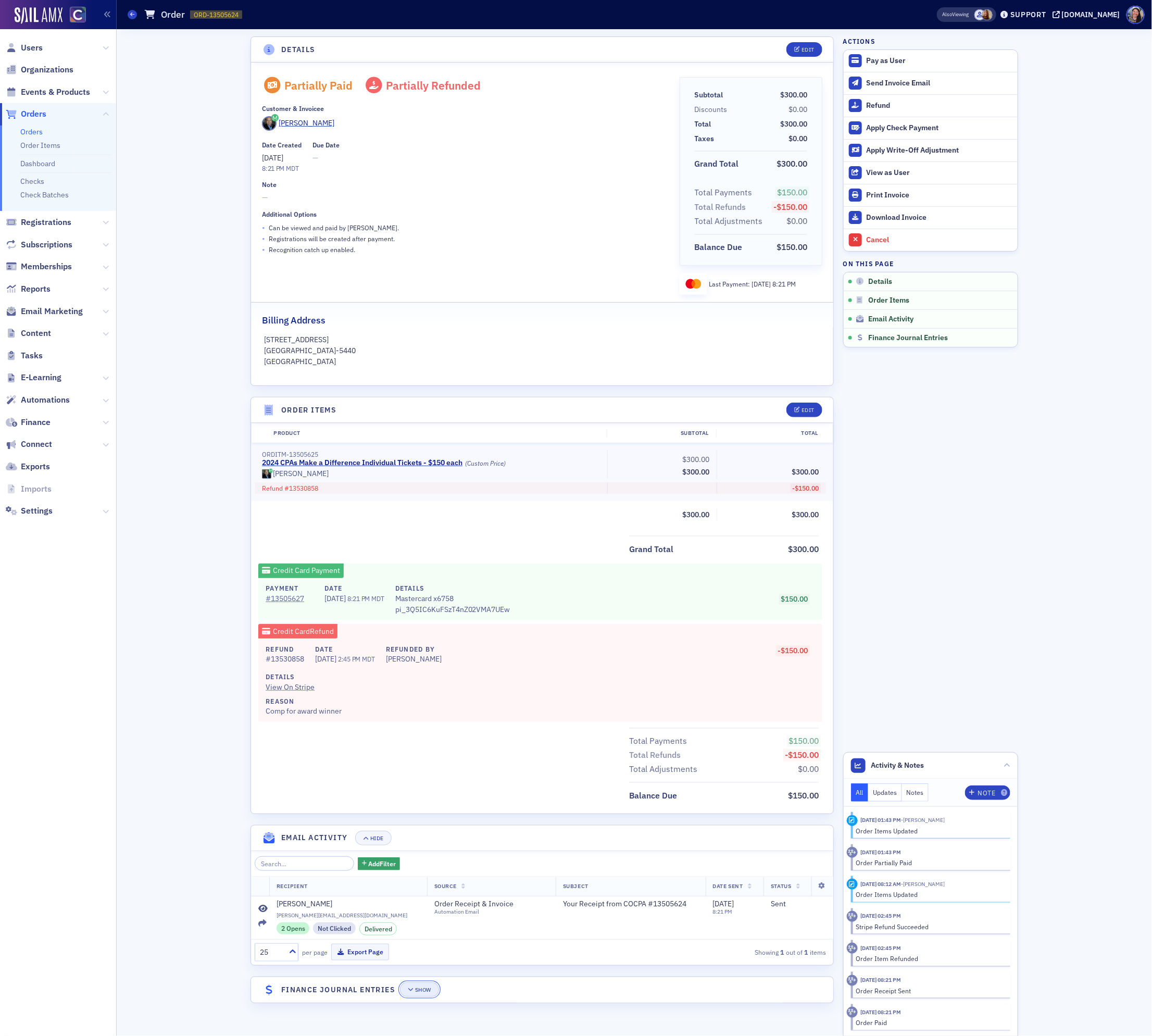
click at [410, 992] on icon "button" at bounding box center [410, 990] width 6 height 5
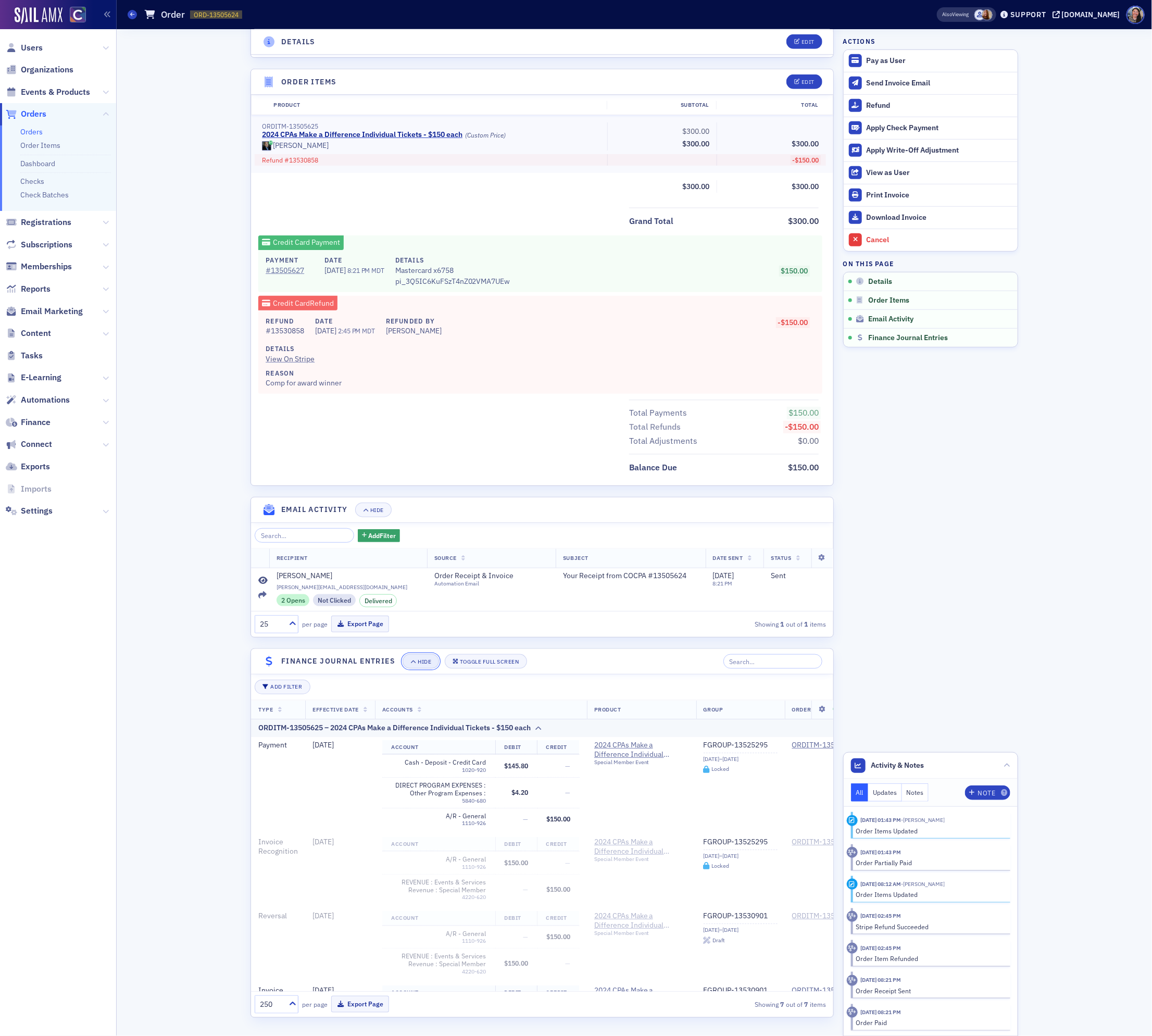
click at [416, 661] on icon "button" at bounding box center [413, 662] width 6 height 5
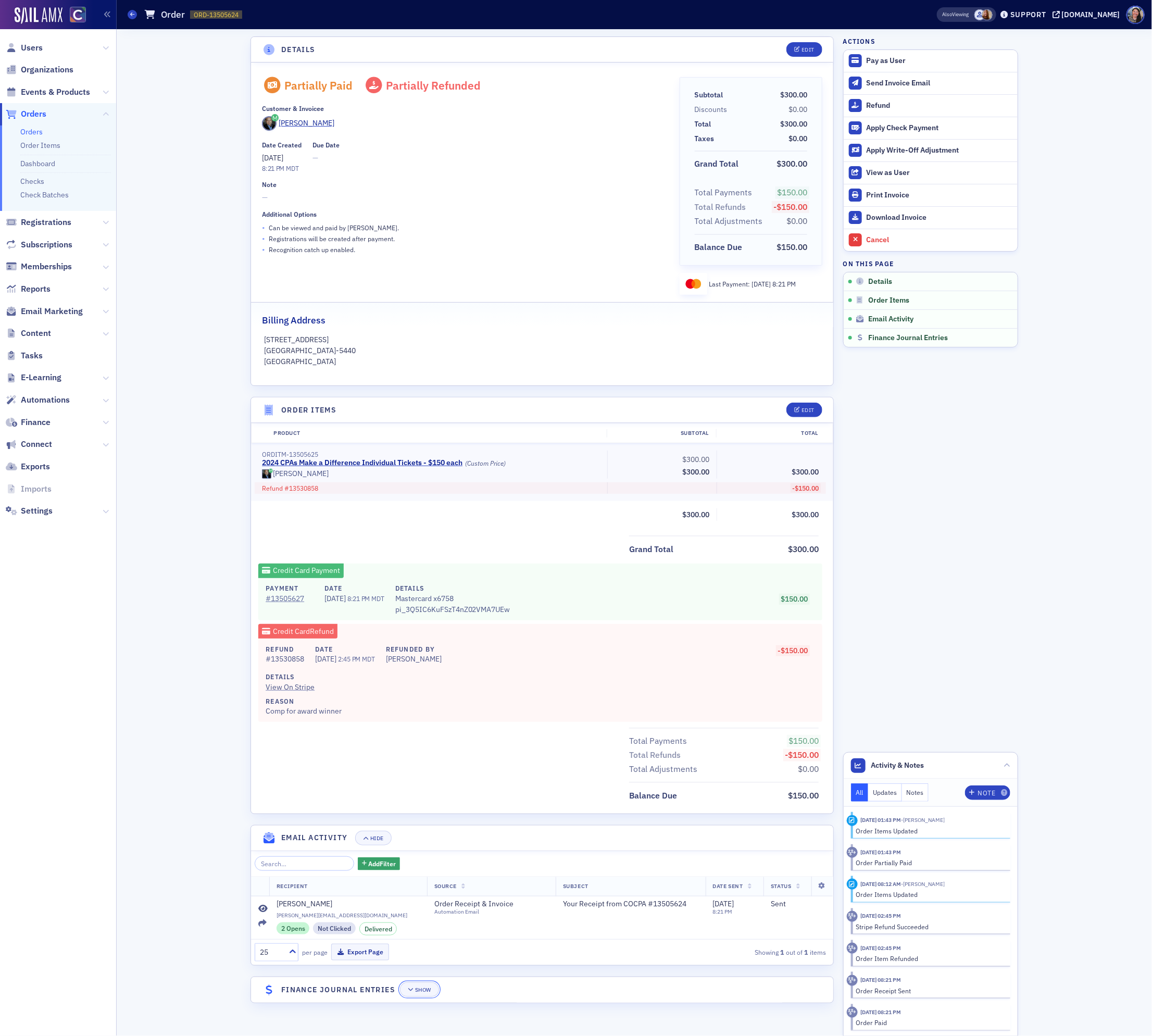
scroll to position [0, 0]
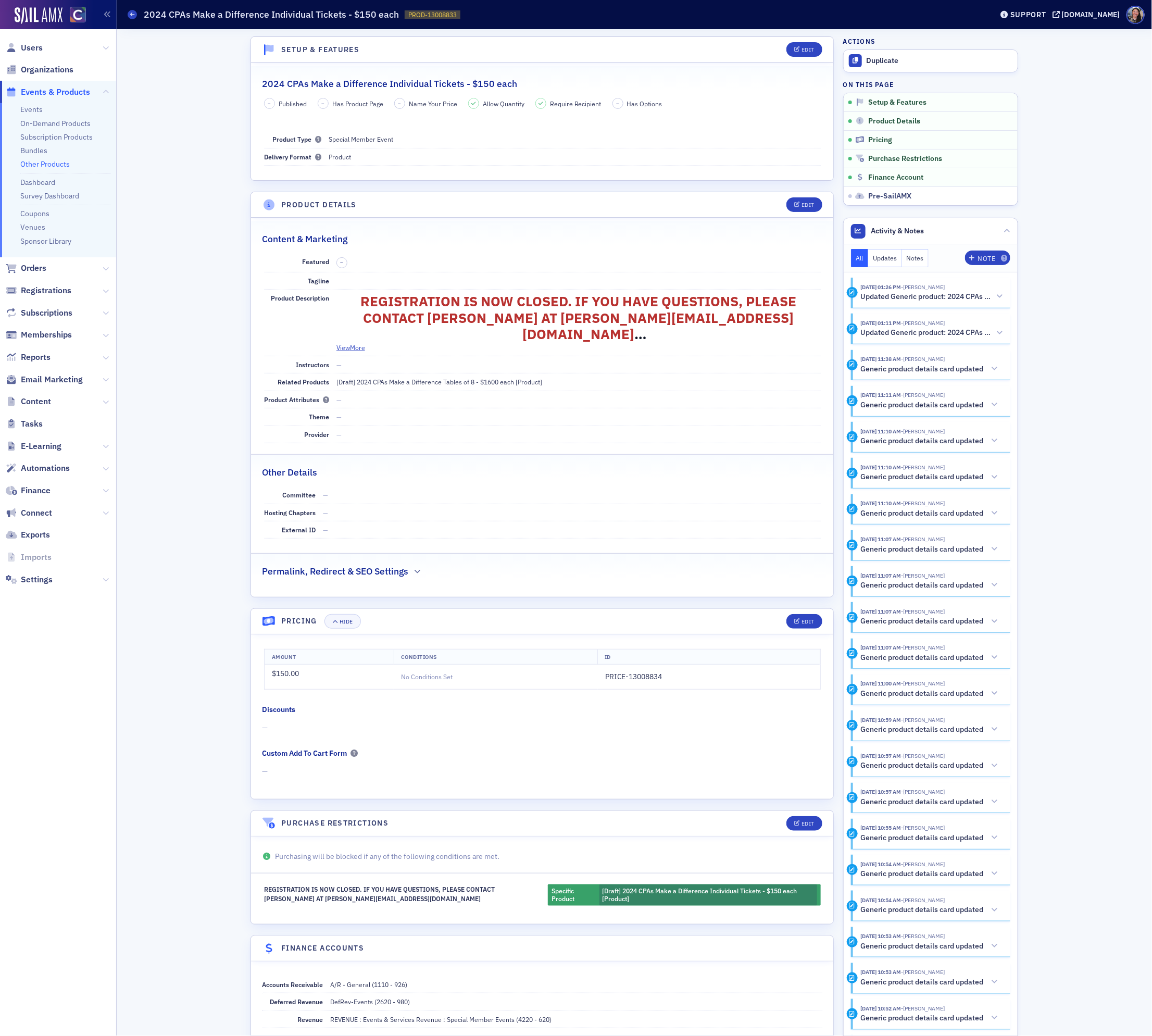
click at [50, 163] on link "Other Products" at bounding box center [45, 164] width 50 height 10
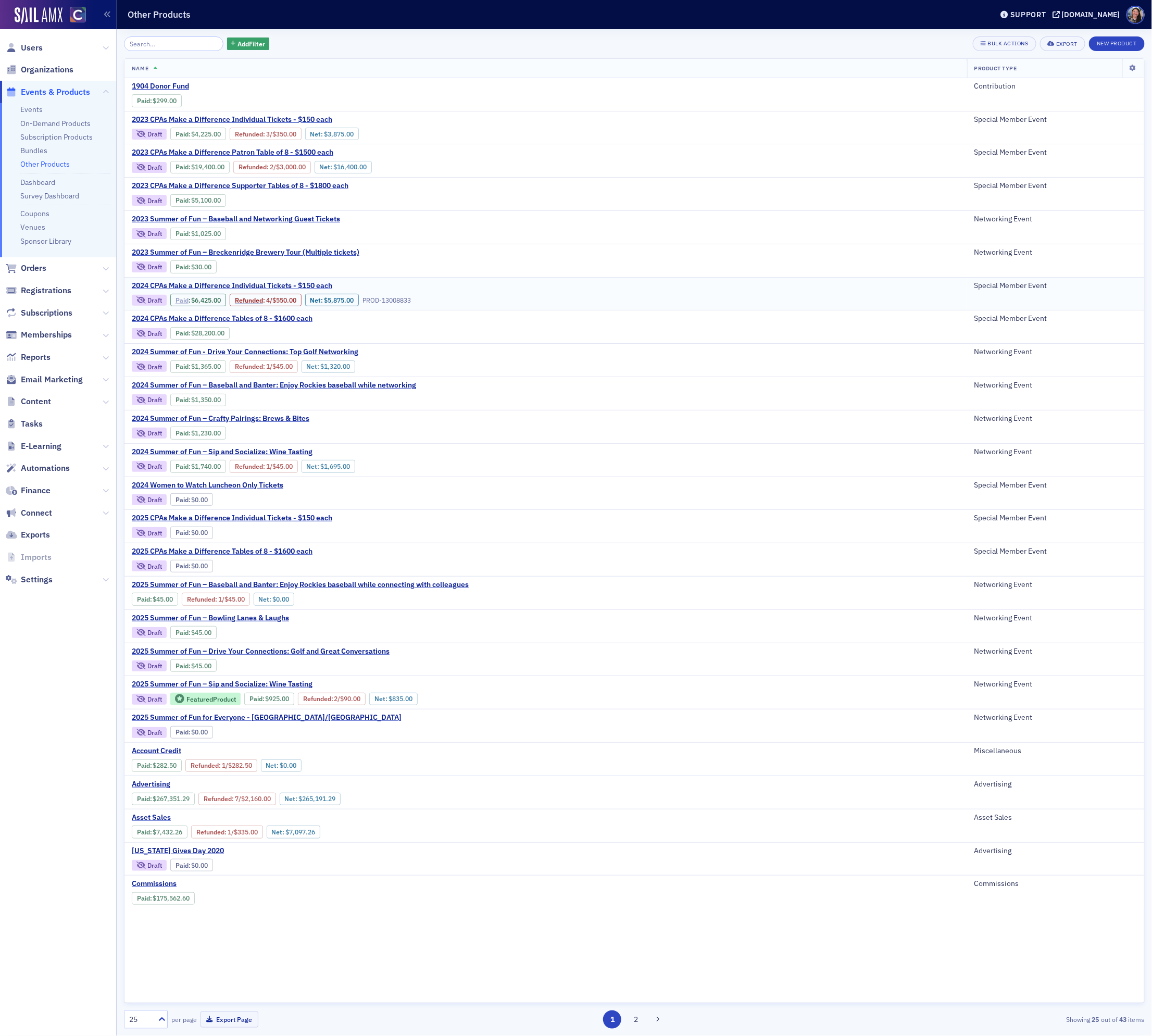
click at [180, 304] on link "Paid" at bounding box center [182, 300] width 13 height 7
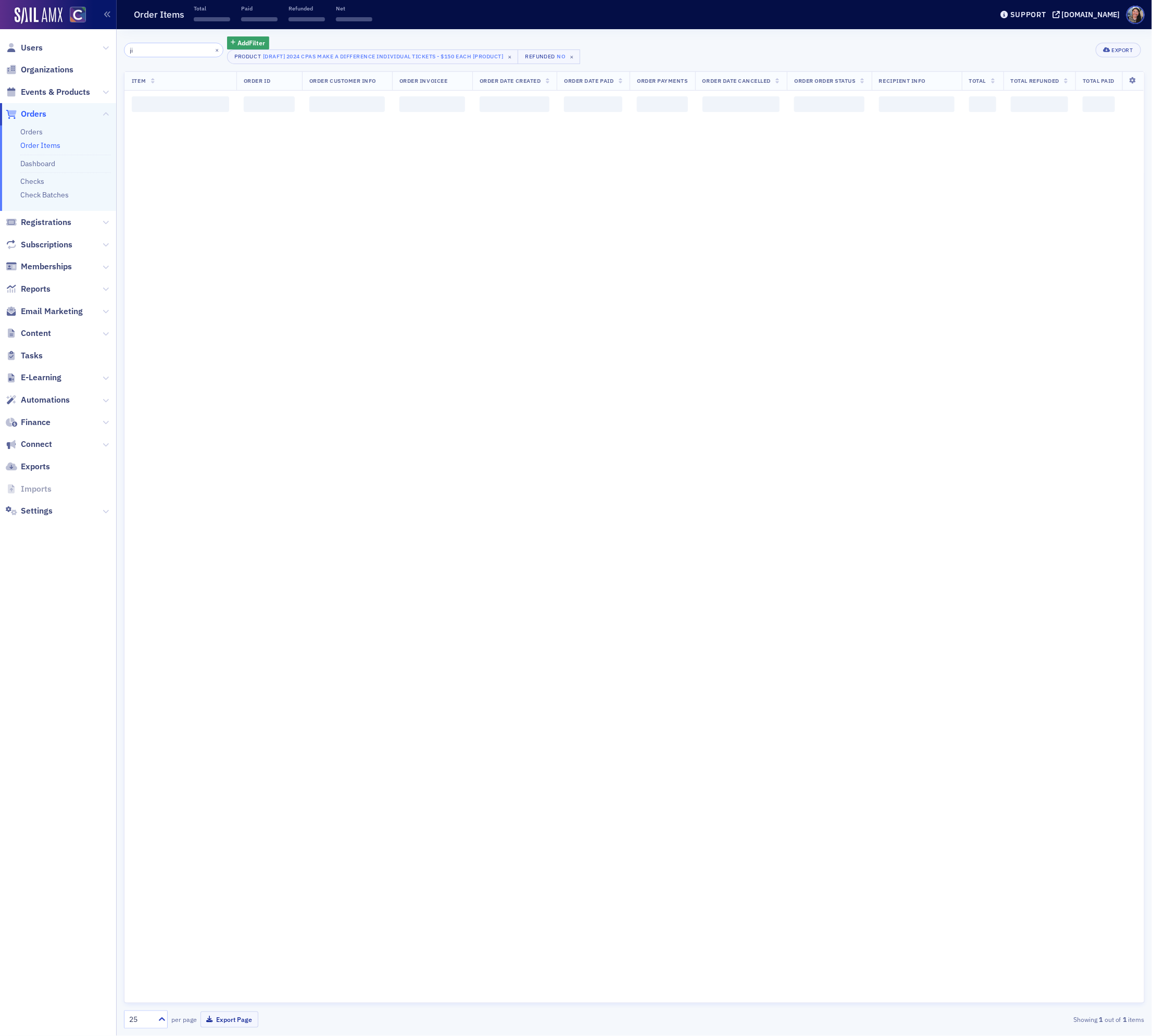
type input "j"
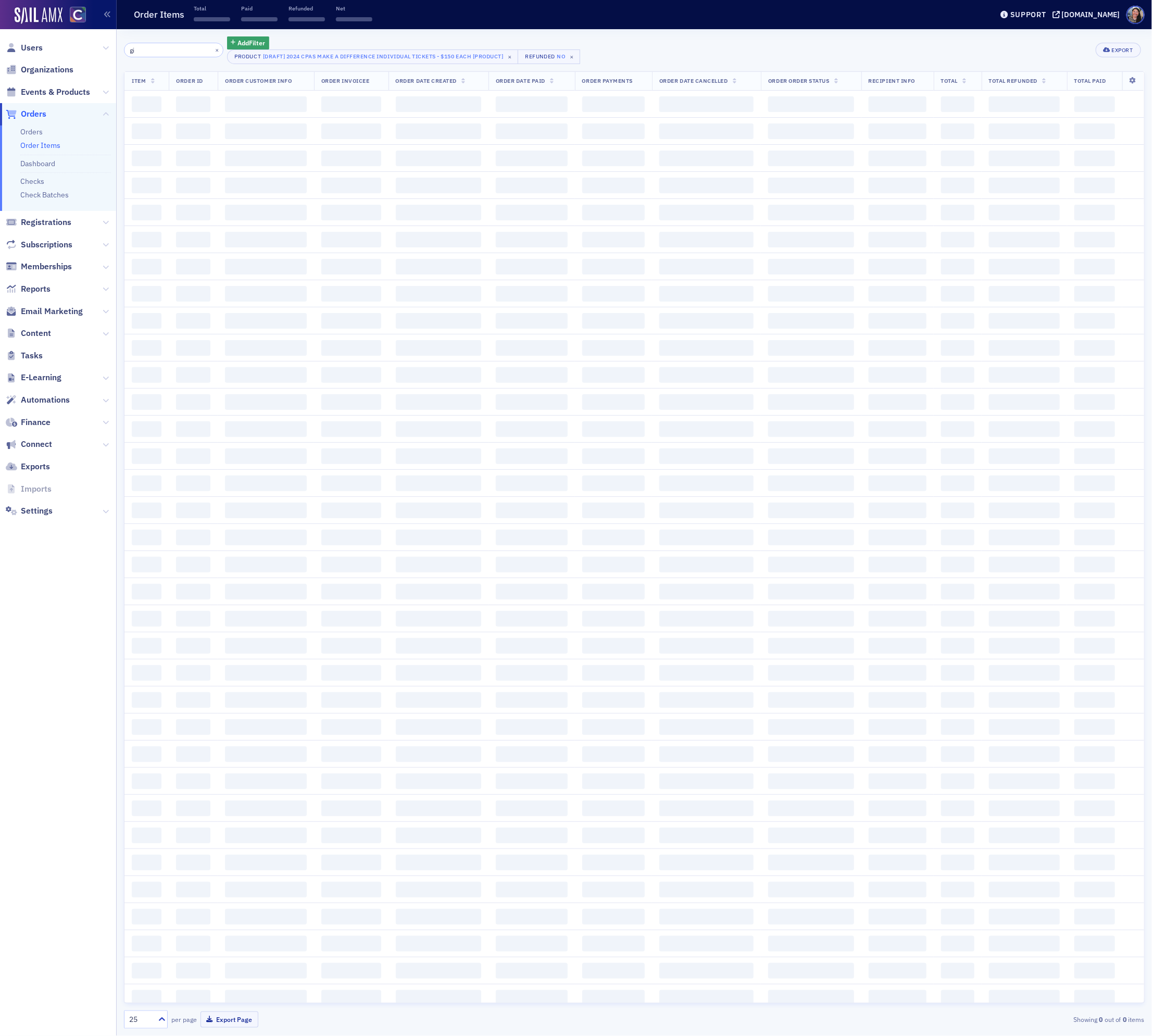
type input "g"
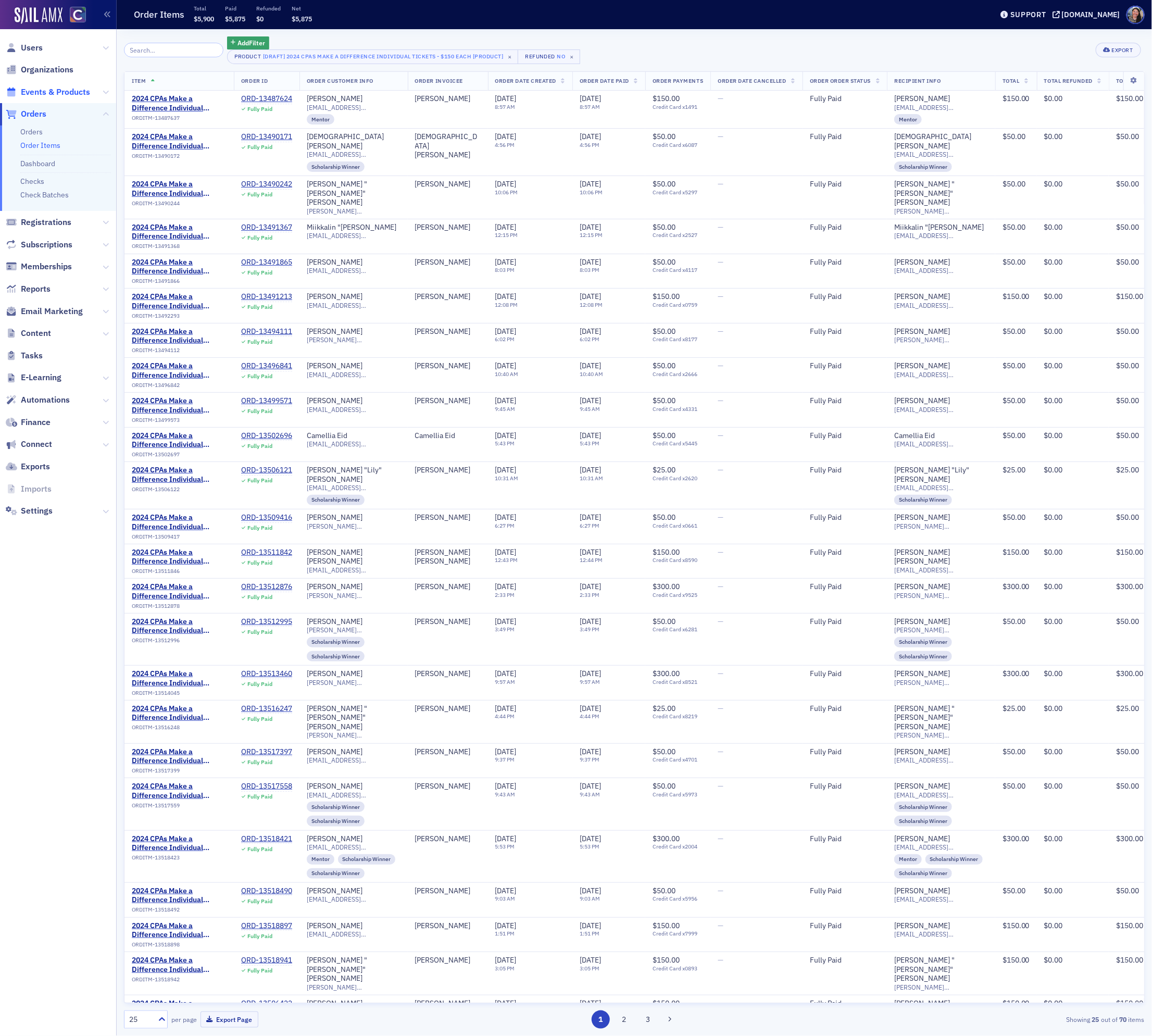
click at [41, 93] on span "Events & Products" at bounding box center [56, 92] width 70 height 12
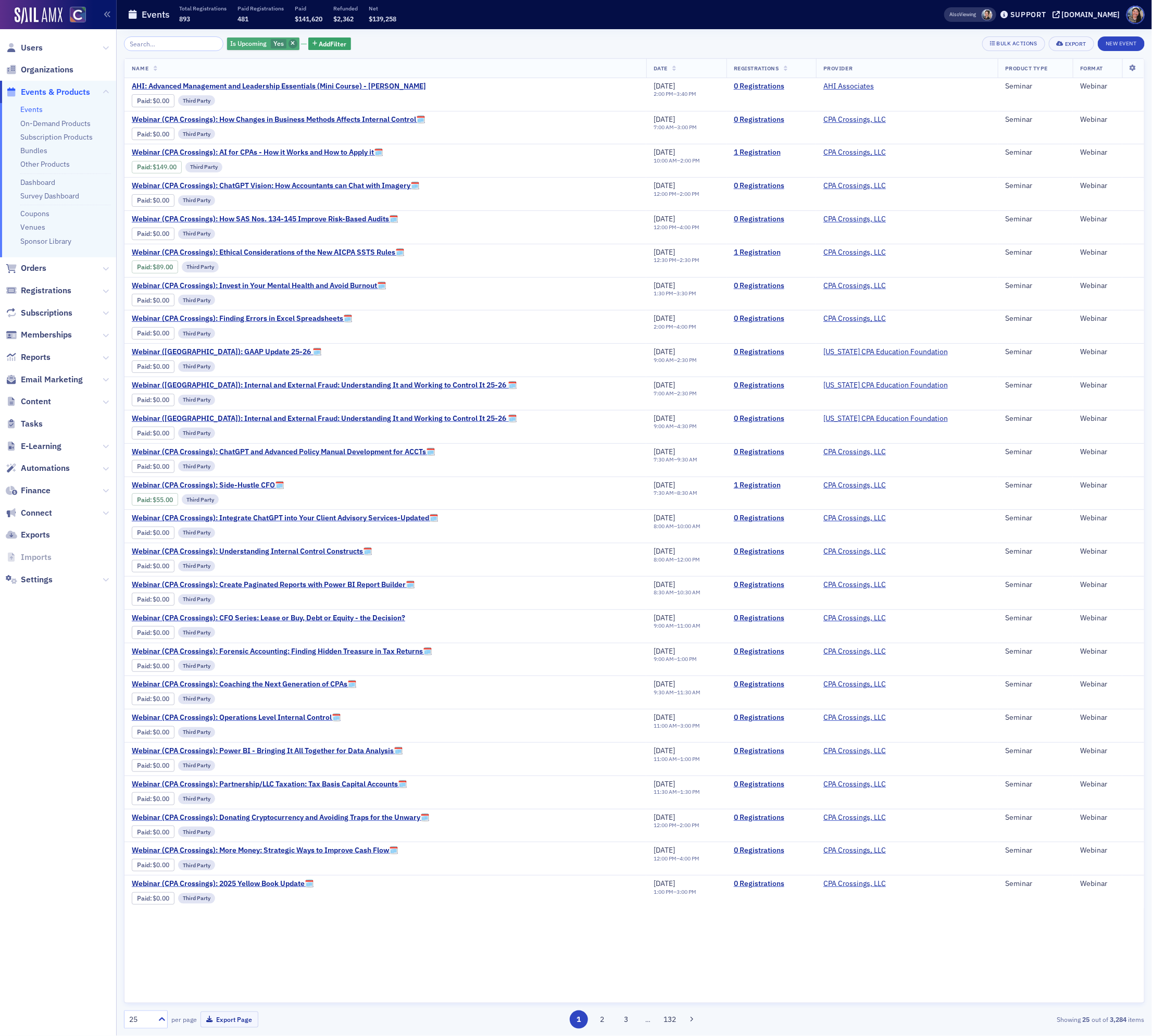
click at [288, 41] on span "button" at bounding box center [293, 44] width 10 height 10
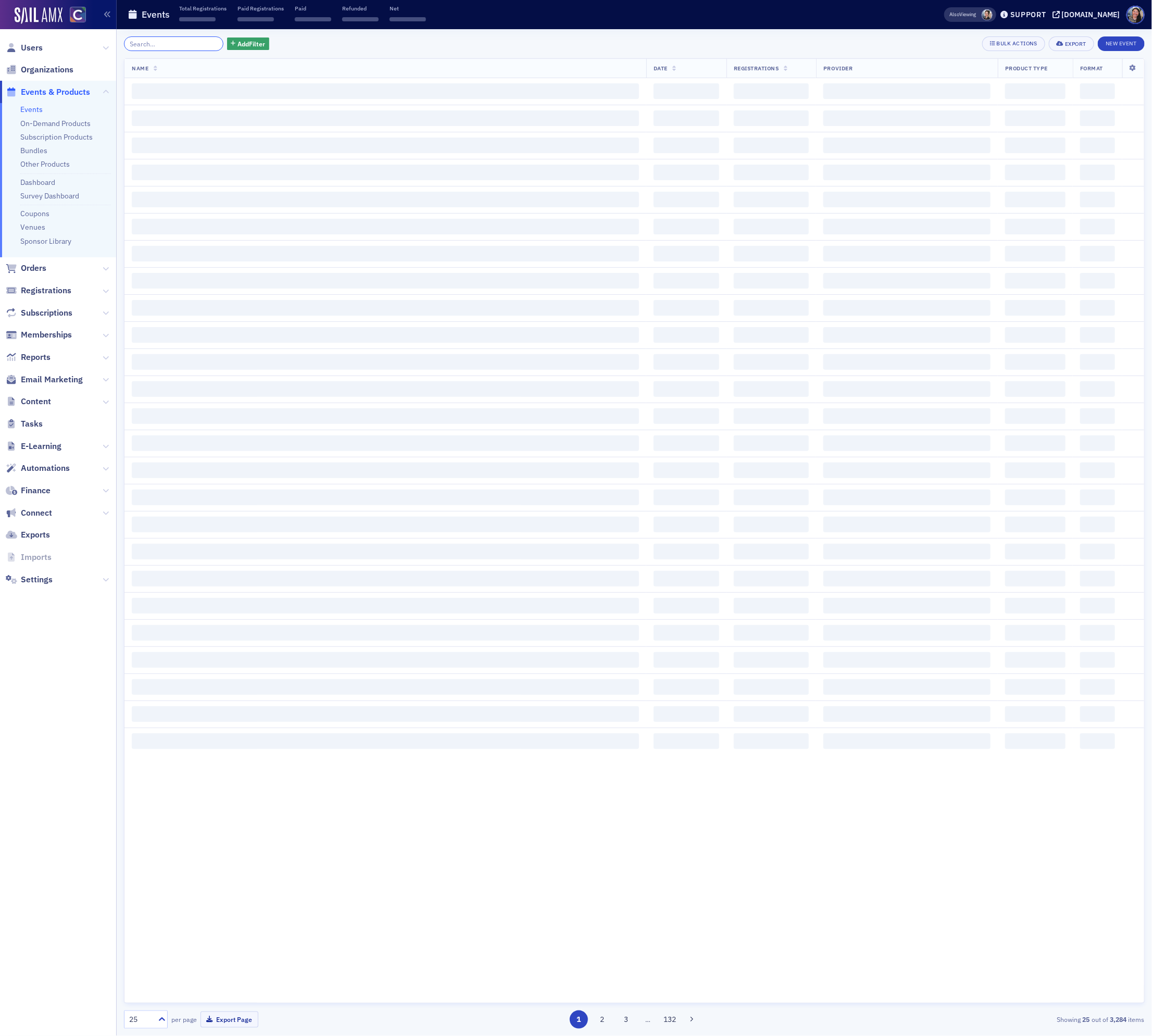
click at [179, 41] on input "search" at bounding box center [174, 43] width 100 height 14
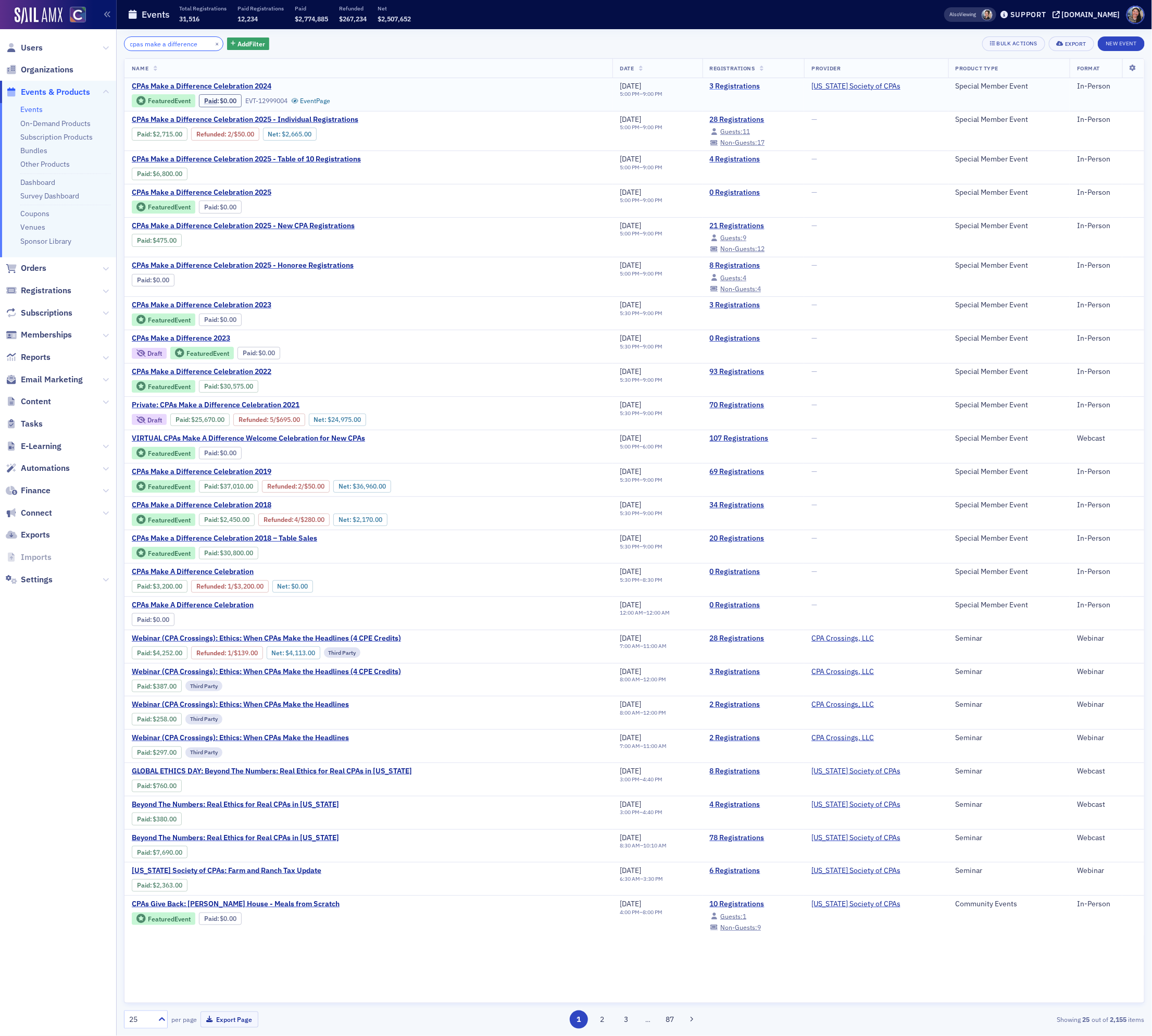
type input "cpas make a difference"
click at [731, 83] on link "3 Registrations" at bounding box center [754, 87] width 87 height 10
click at [61, 162] on link "Other Products" at bounding box center [45, 164] width 50 height 10
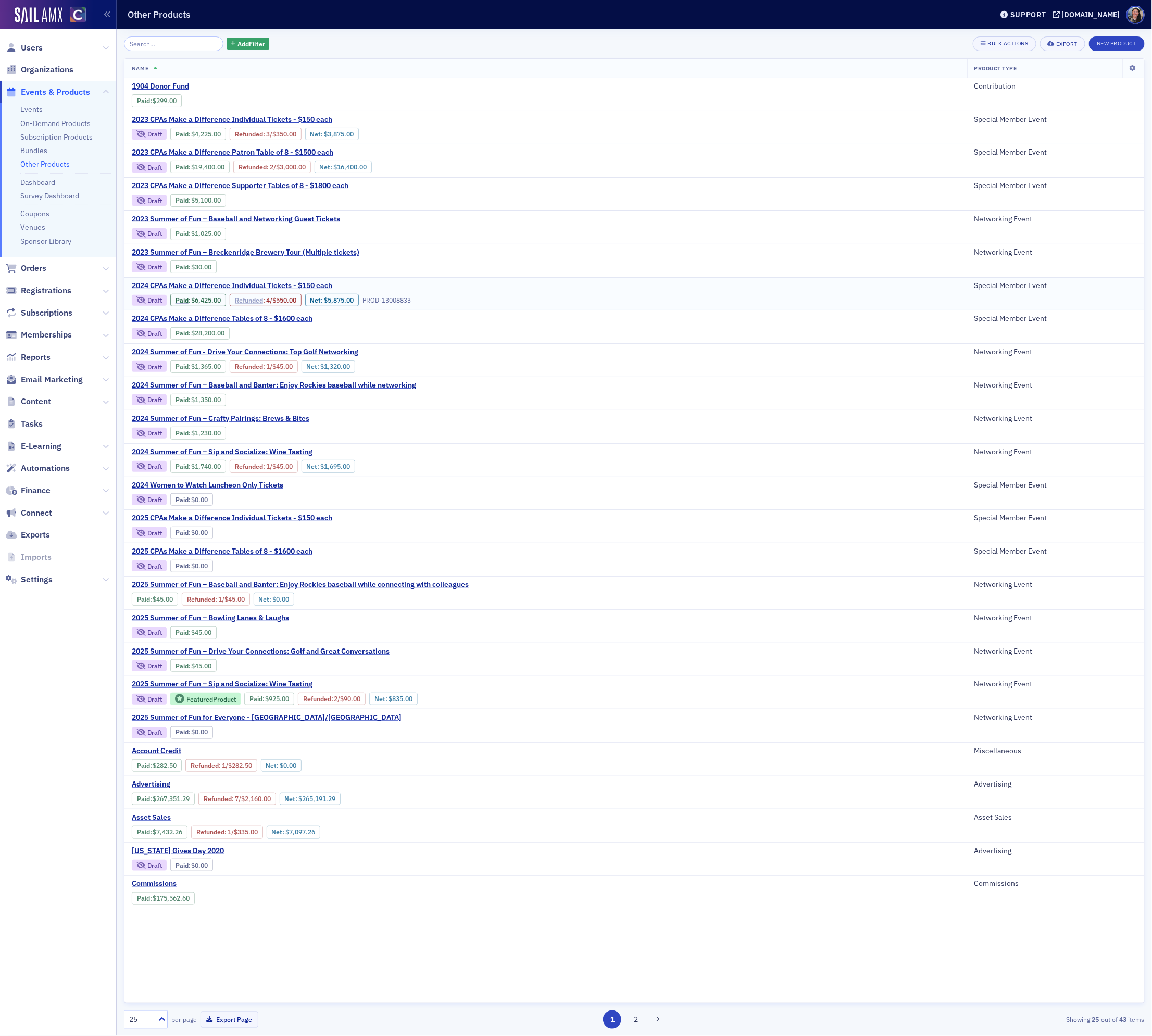
click at [249, 304] on link "Refunded" at bounding box center [249, 300] width 28 height 7
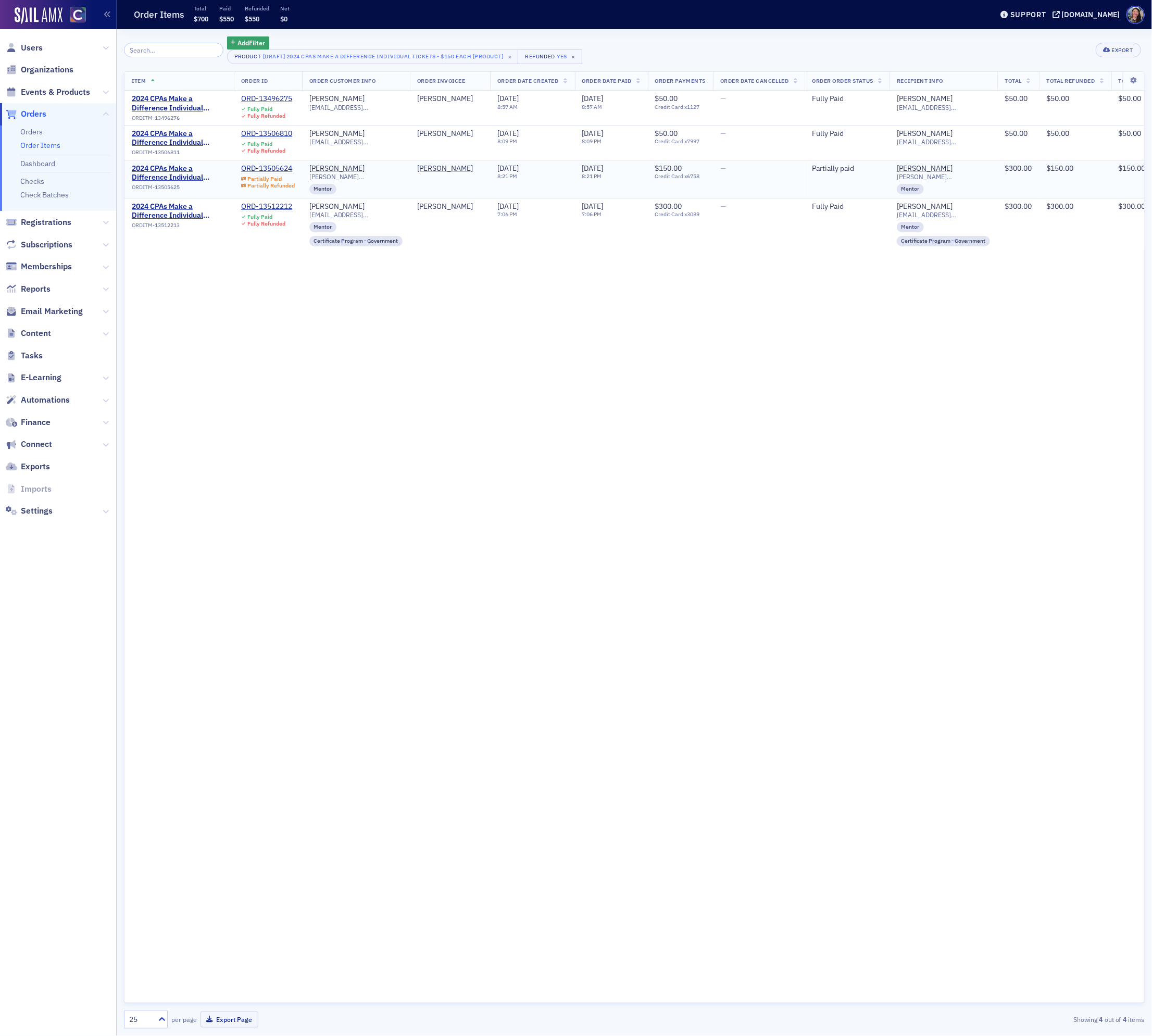
click at [288, 168] on div "ORD-13505624" at bounding box center [268, 169] width 54 height 10
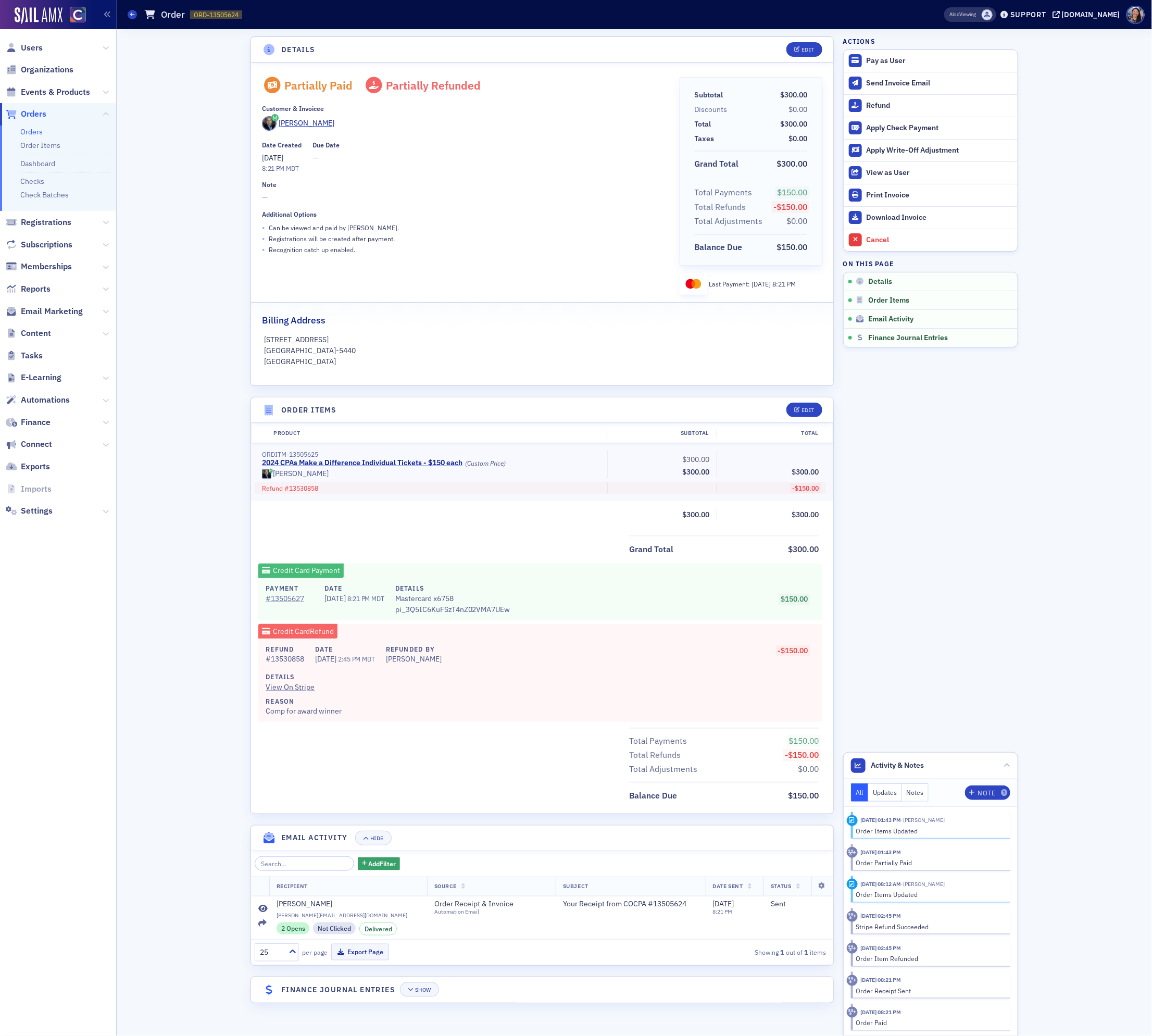
click at [312, 714] on div "Reason Comp for award winner" at bounding box center [536, 707] width 542 height 20
click at [440, 743] on div "Total Payments $150.00 Total Refunds -$150.00 Total Adjustments $0.00" at bounding box center [542, 752] width 582 height 49
click at [34, 87] on span "Events & Products" at bounding box center [56, 92] width 70 height 12
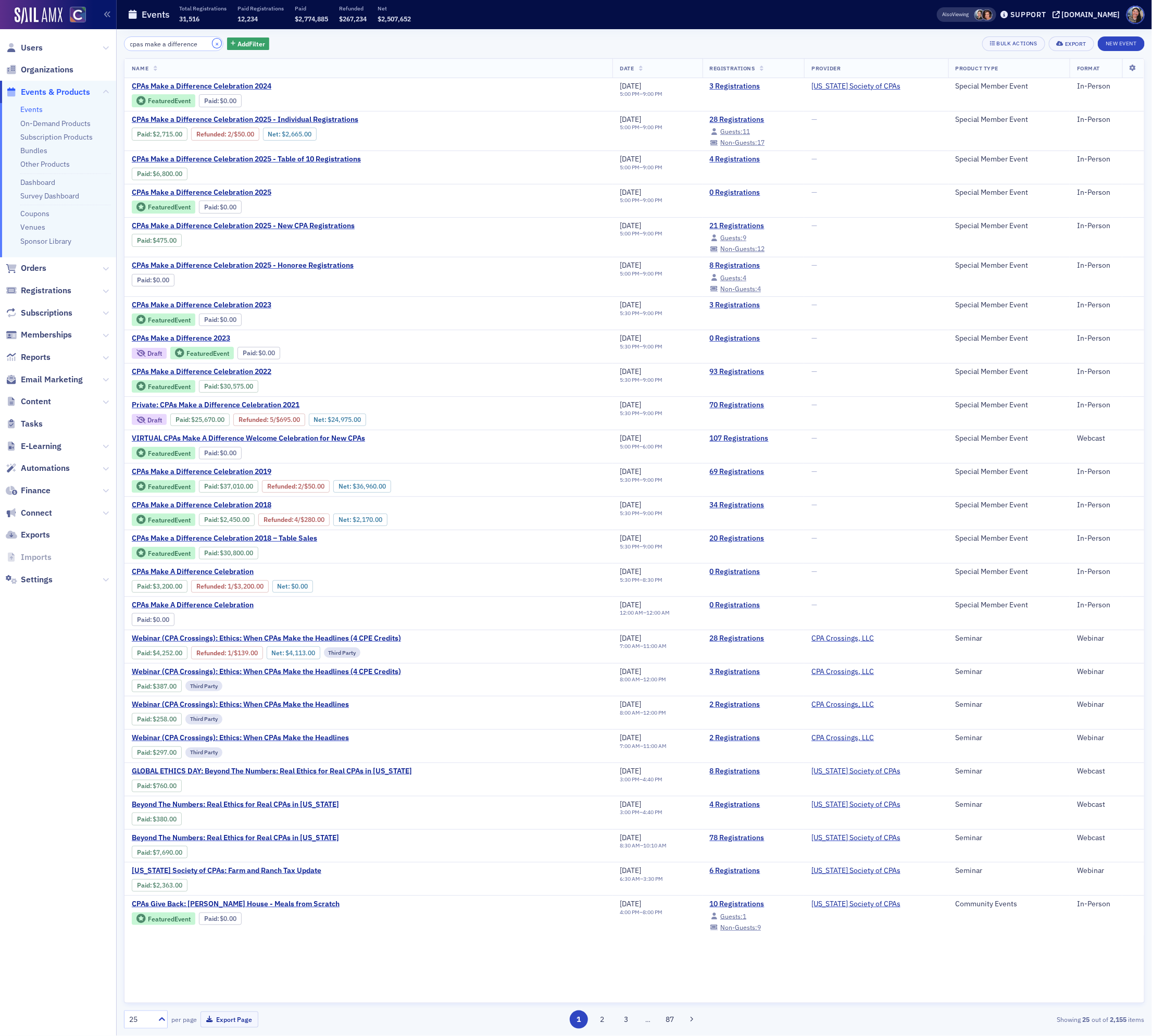
click at [213, 43] on button "×" at bounding box center [217, 44] width 10 height 10
